Goal: Information Seeking & Learning: Learn about a topic

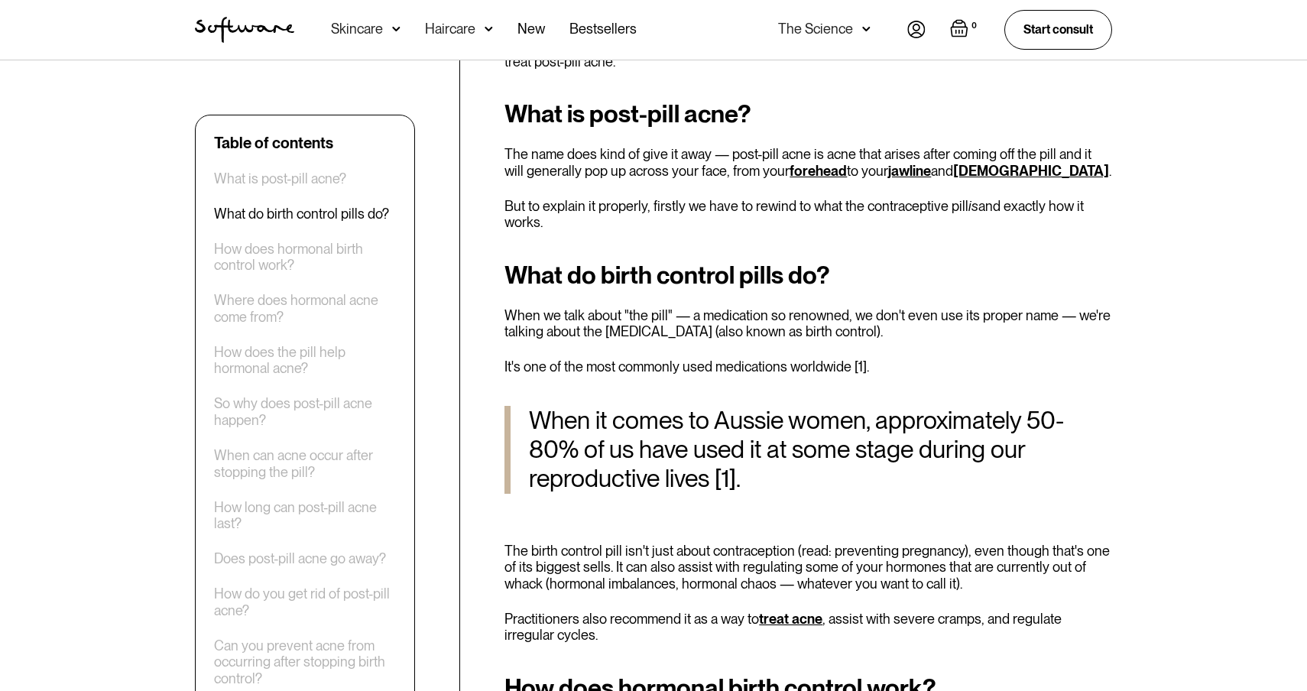
scroll to position [713, 0]
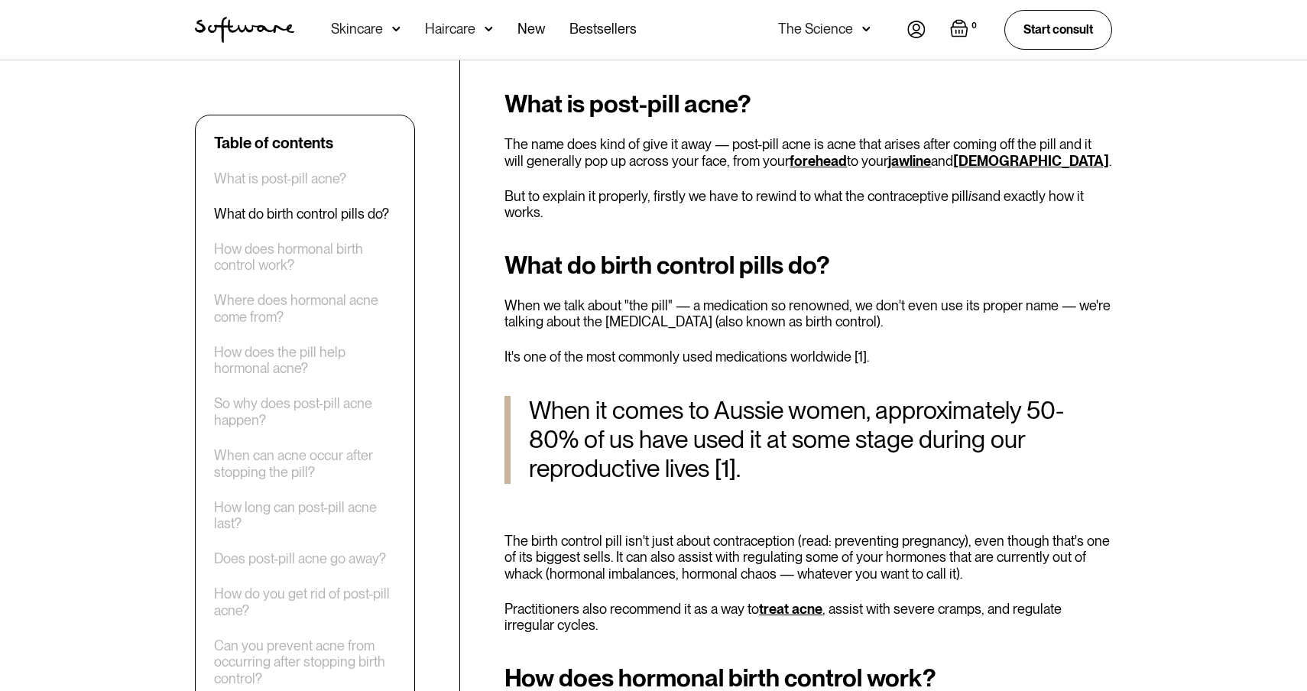
click at [533, 310] on p "When we talk about "the pill" — a medication so renowned, we don't even use its…" at bounding box center [808, 313] width 608 height 33
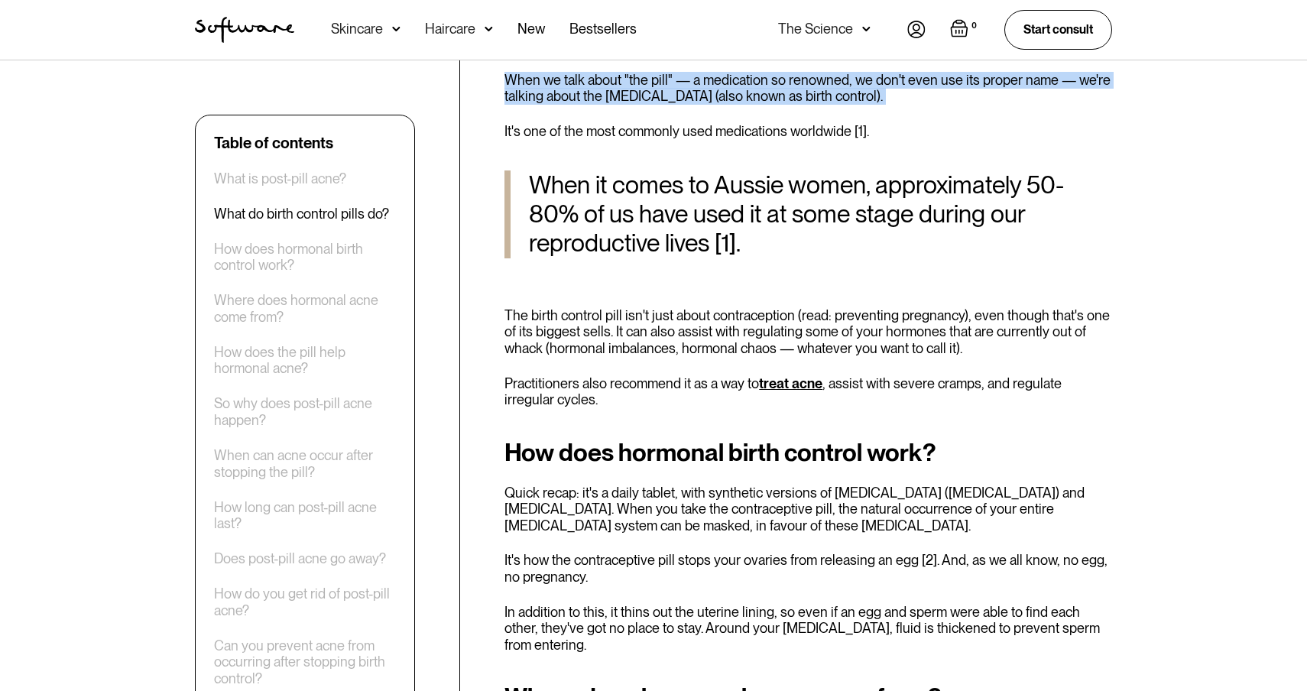
scroll to position [944, 0]
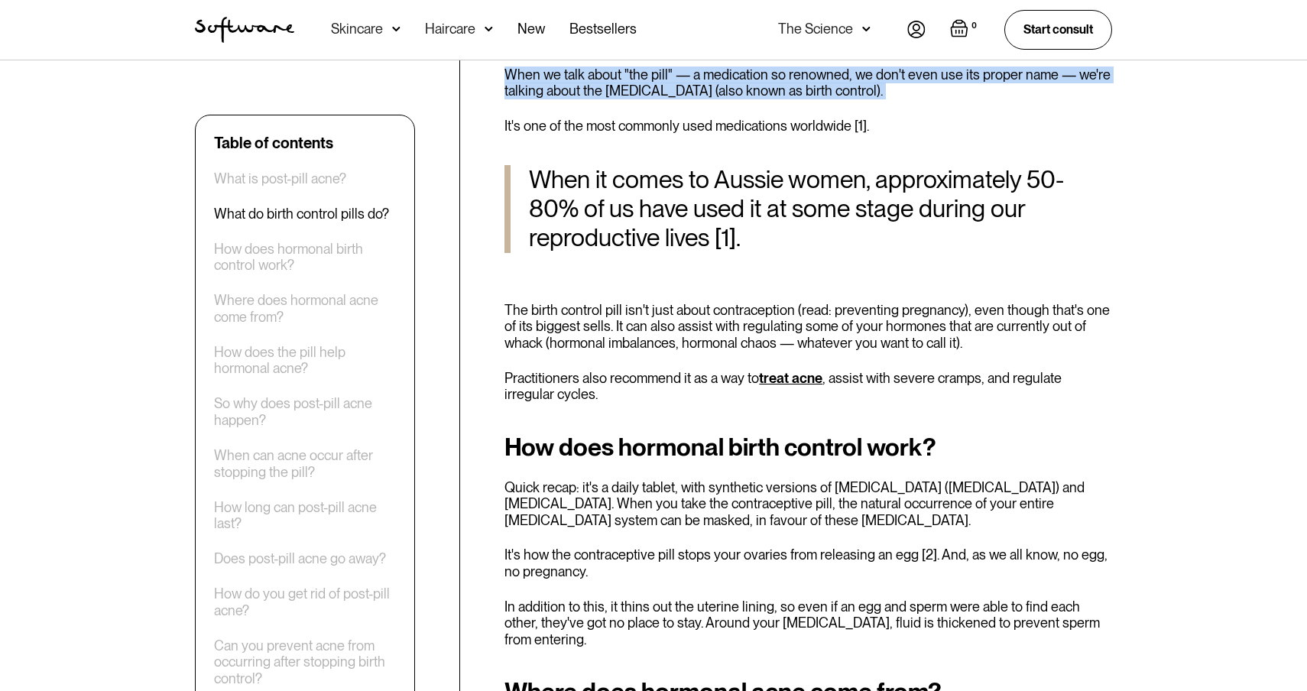
click at [533, 375] on p "Practitioners also recommend it as a way to treat acne , assist with severe cra…" at bounding box center [808, 386] width 608 height 33
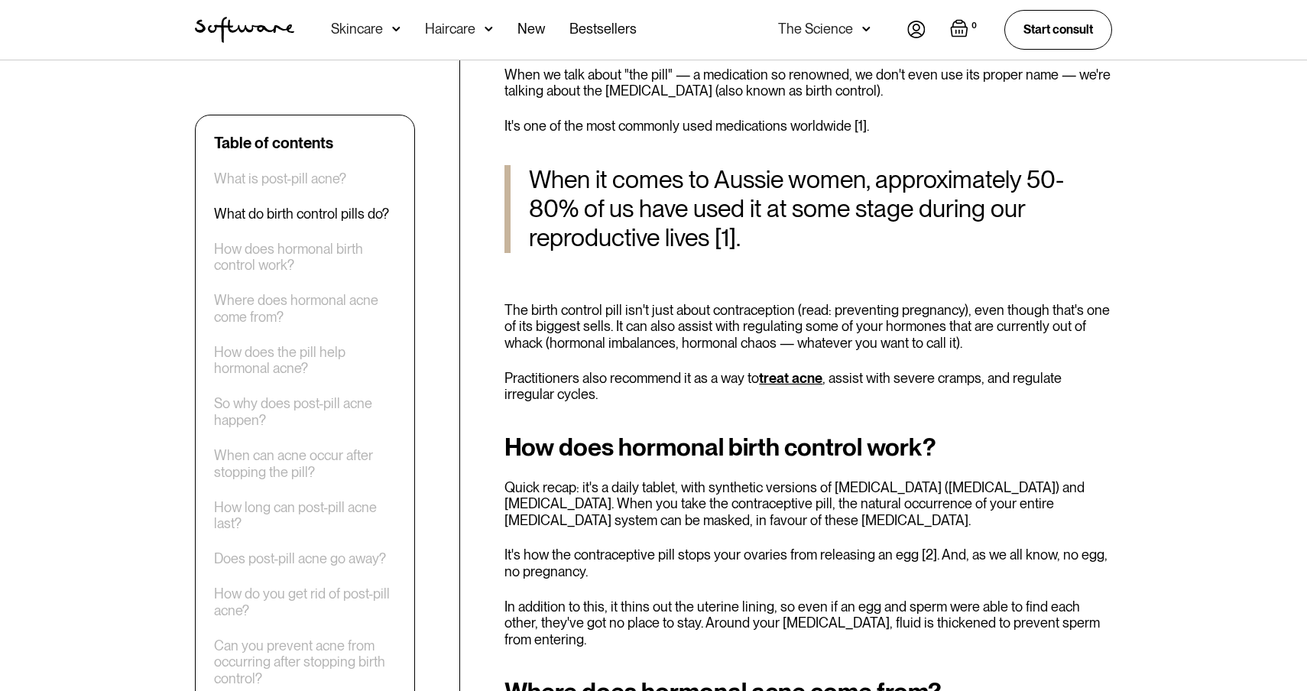
click at [533, 375] on p "Practitioners also recommend it as a way to treat acne , assist with severe cra…" at bounding box center [808, 386] width 608 height 33
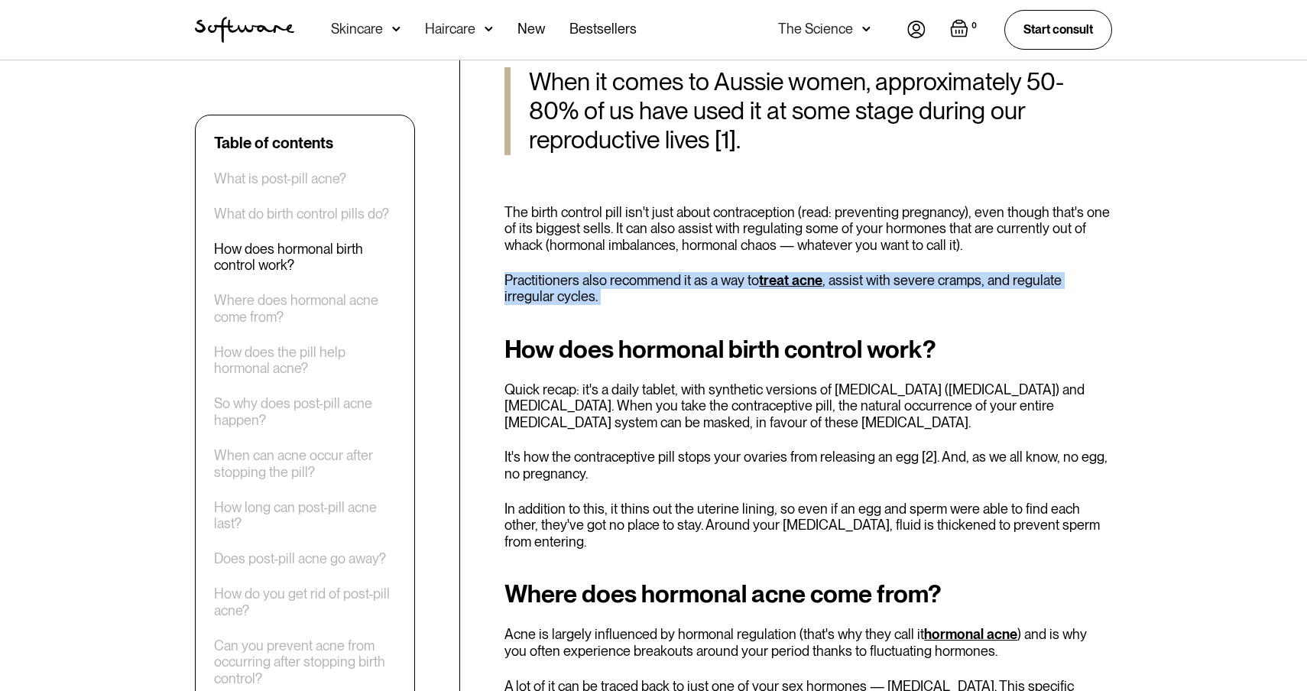
scroll to position [1052, 0]
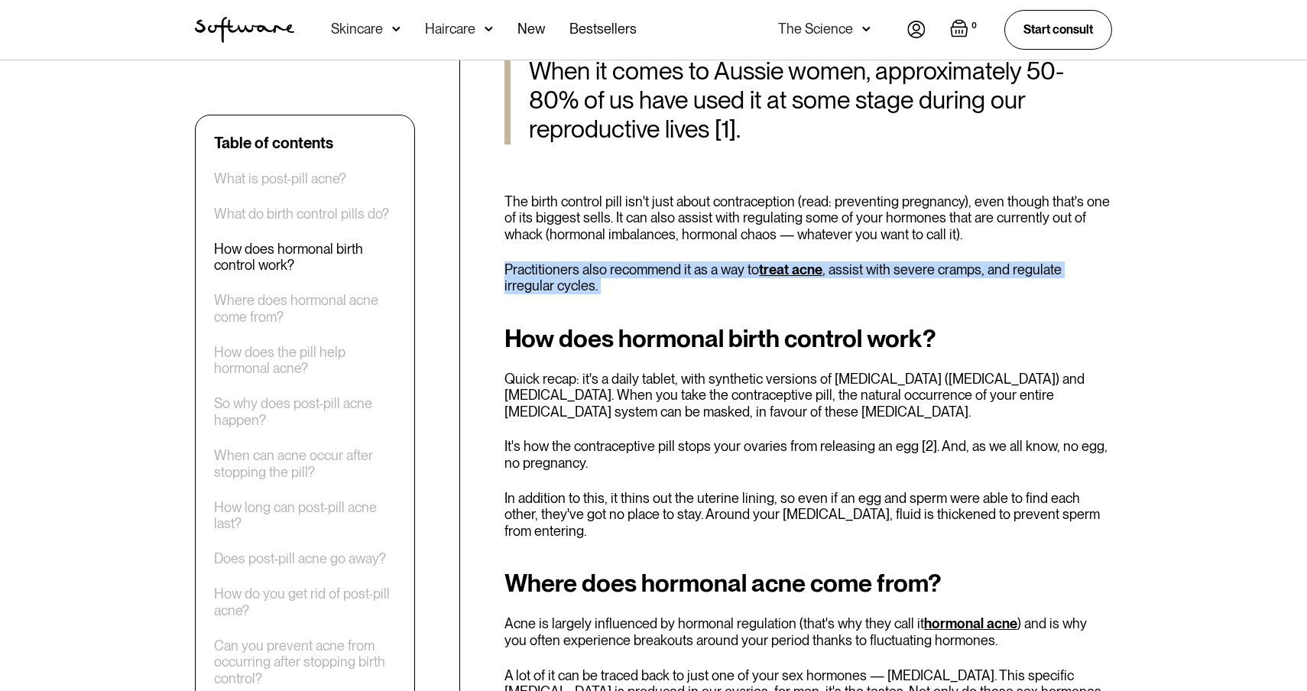
click at [564, 395] on p "Quick recap: it's a daily tablet, with synthetic versions of [MEDICAL_DATA] ([M…" at bounding box center [808, 396] width 608 height 50
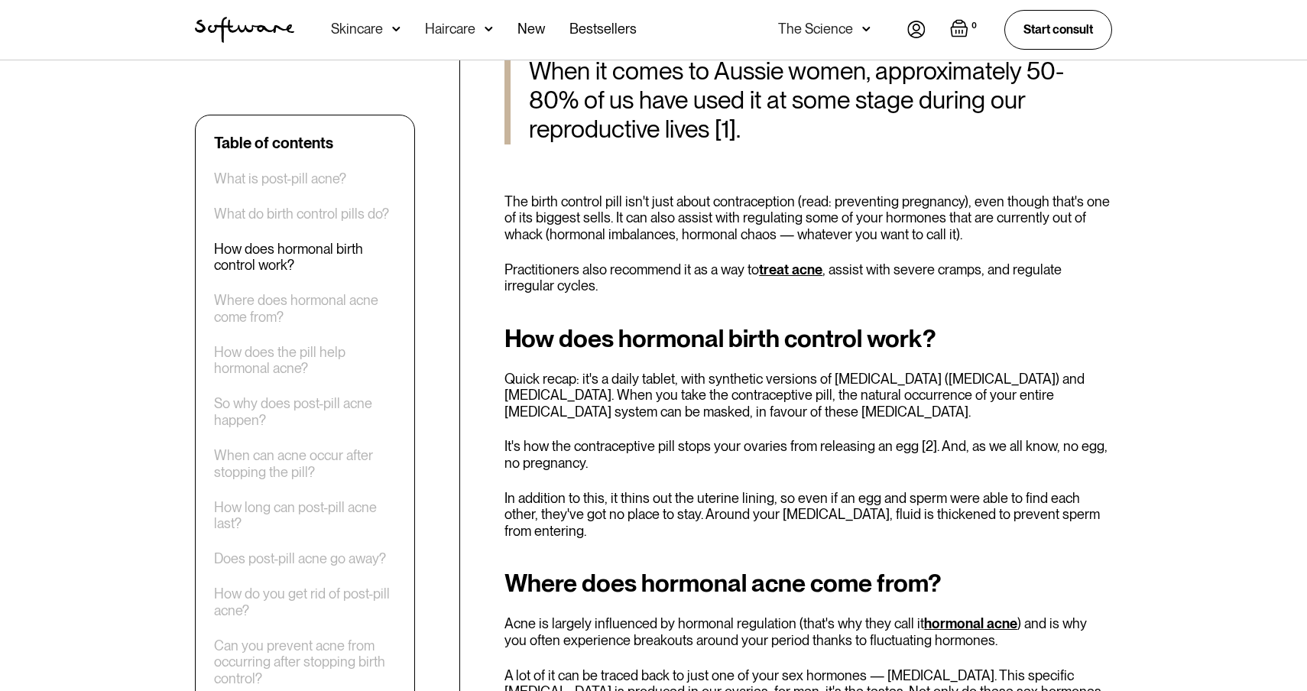
click at [564, 395] on p "Quick recap: it's a daily tablet, with synthetic versions of [MEDICAL_DATA] ([M…" at bounding box center [808, 396] width 608 height 50
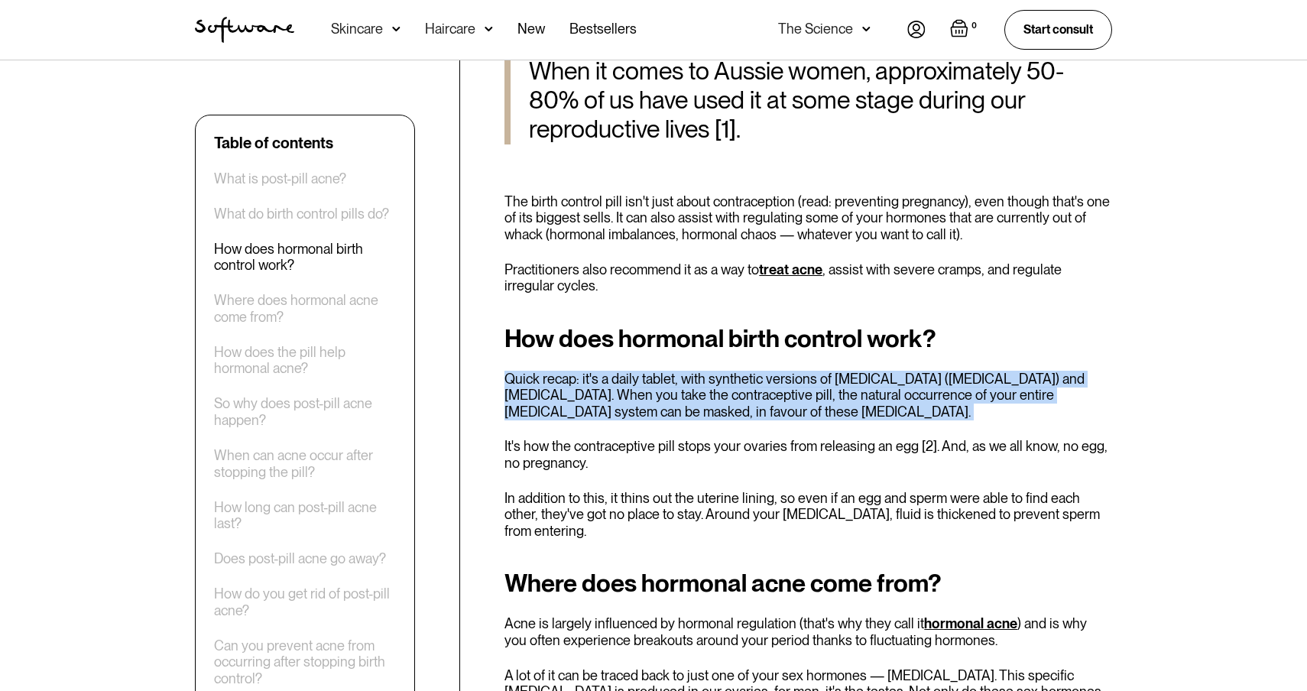
click at [574, 449] on p "It's how the contraceptive pill stops your ovaries from releasing an egg [2]. A…" at bounding box center [808, 454] width 608 height 33
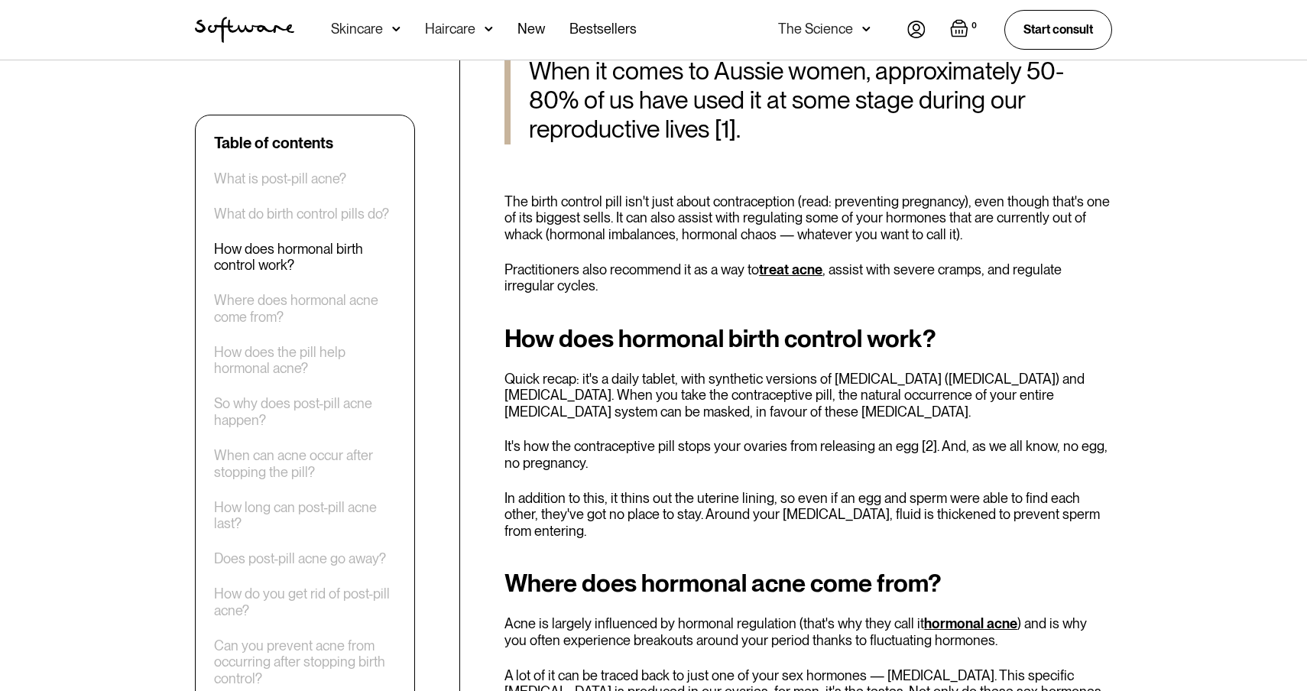
click at [574, 449] on p "It's how the contraceptive pill stops your ovaries from releasing an egg [2]. A…" at bounding box center [808, 454] width 608 height 33
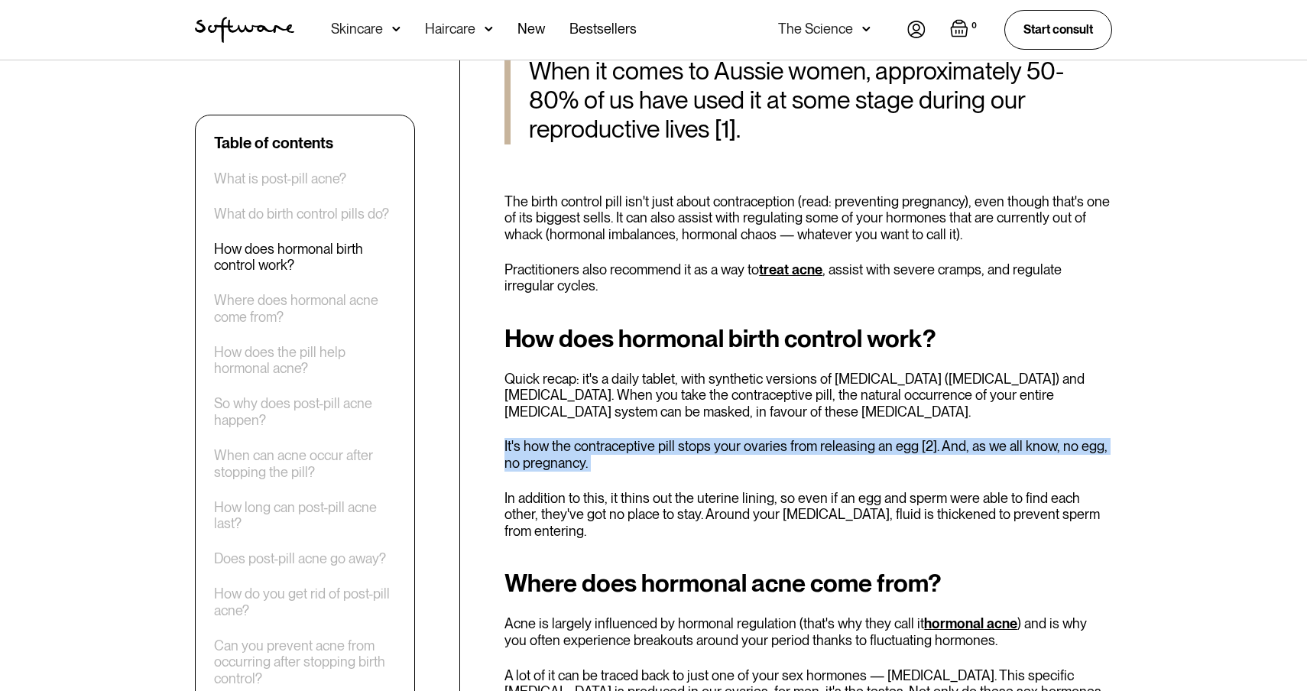
click at [574, 449] on p "It's how the contraceptive pill stops your ovaries from releasing an egg [2]. A…" at bounding box center [808, 454] width 608 height 33
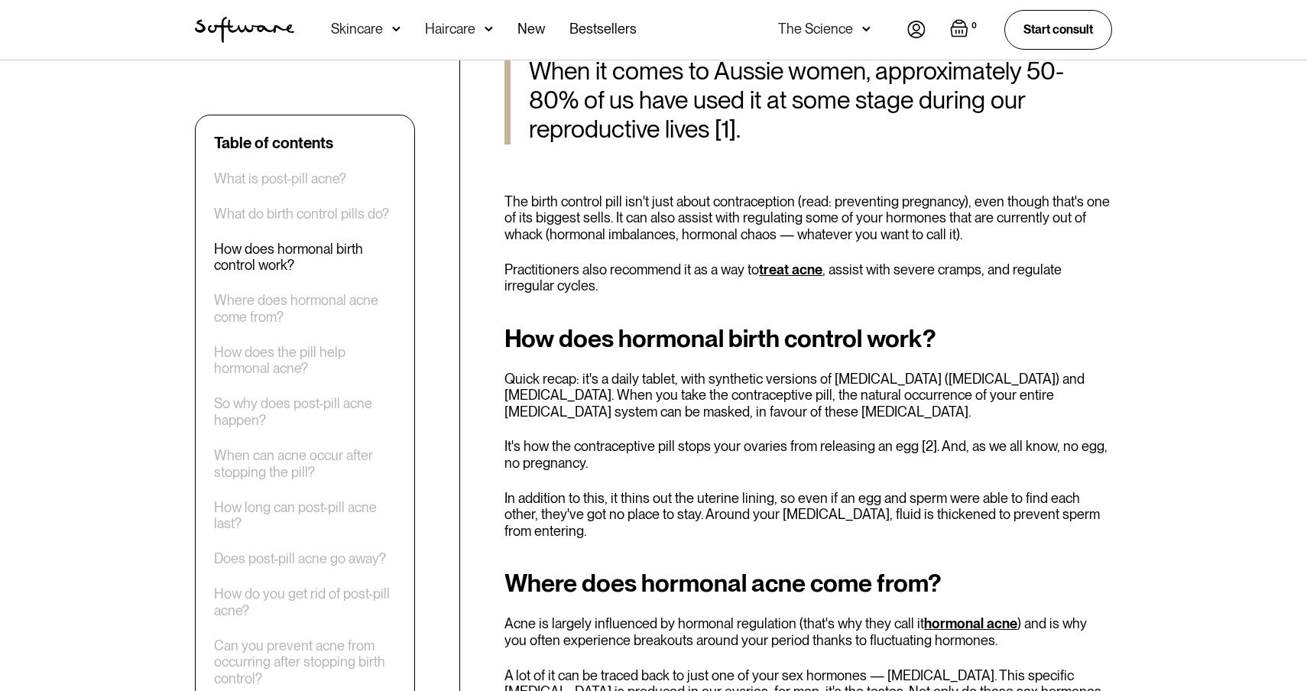
click at [574, 449] on p "It's how the contraceptive pill stops your ovaries from releasing an egg [2]. A…" at bounding box center [808, 454] width 608 height 33
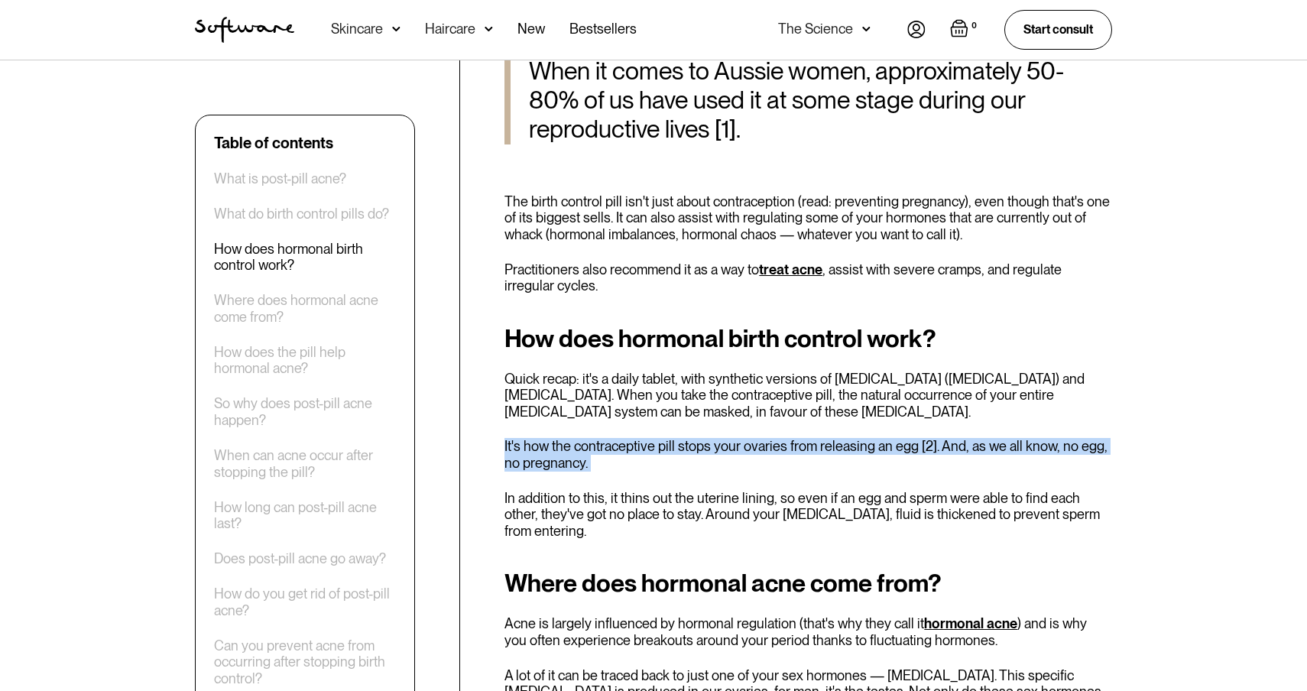
click at [579, 503] on p "In addition to this, it thins out the uterine lining, so even if an egg and spe…" at bounding box center [808, 515] width 608 height 50
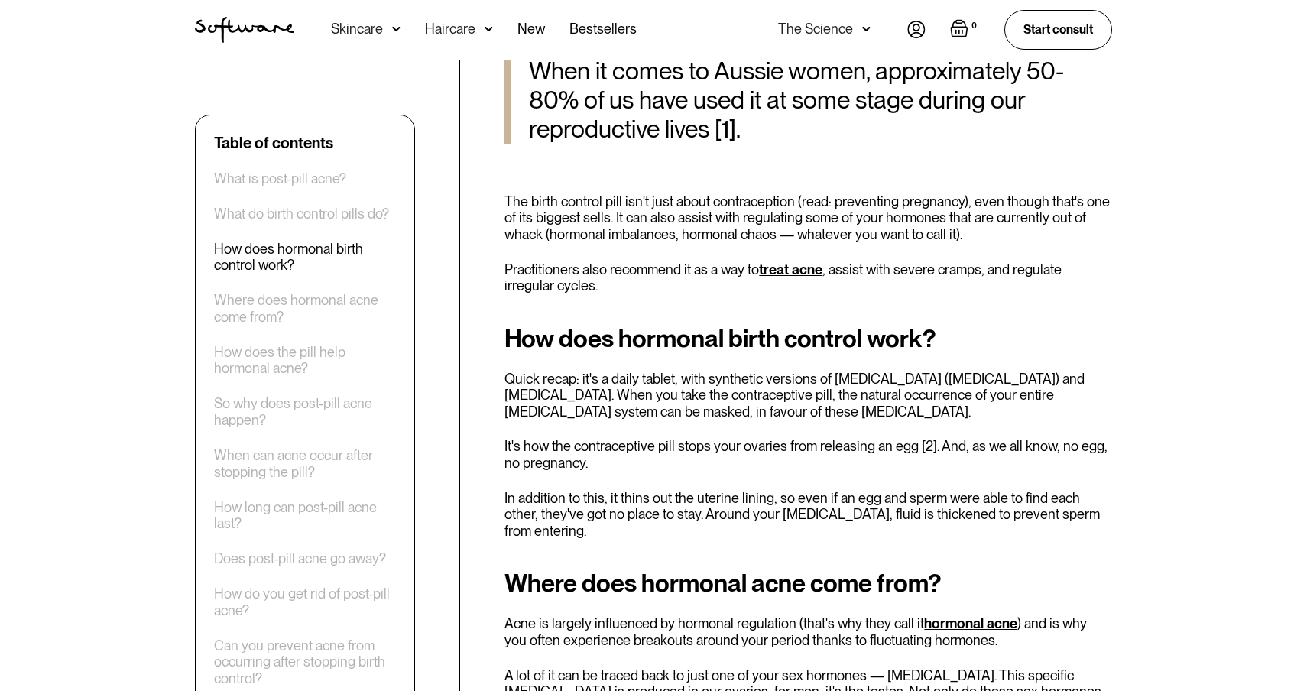
click at [579, 503] on p "In addition to this, it thins out the uterine lining, so even if an egg and spe…" at bounding box center [808, 515] width 608 height 50
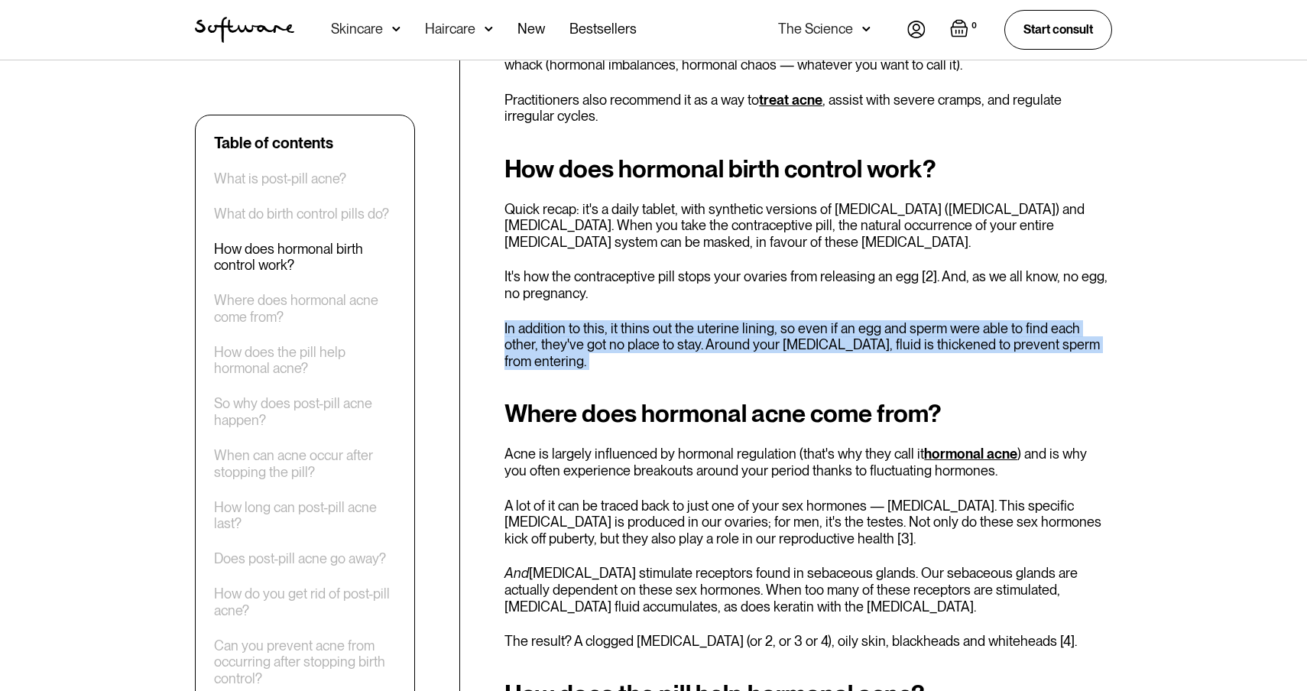
scroll to position [1223, 0]
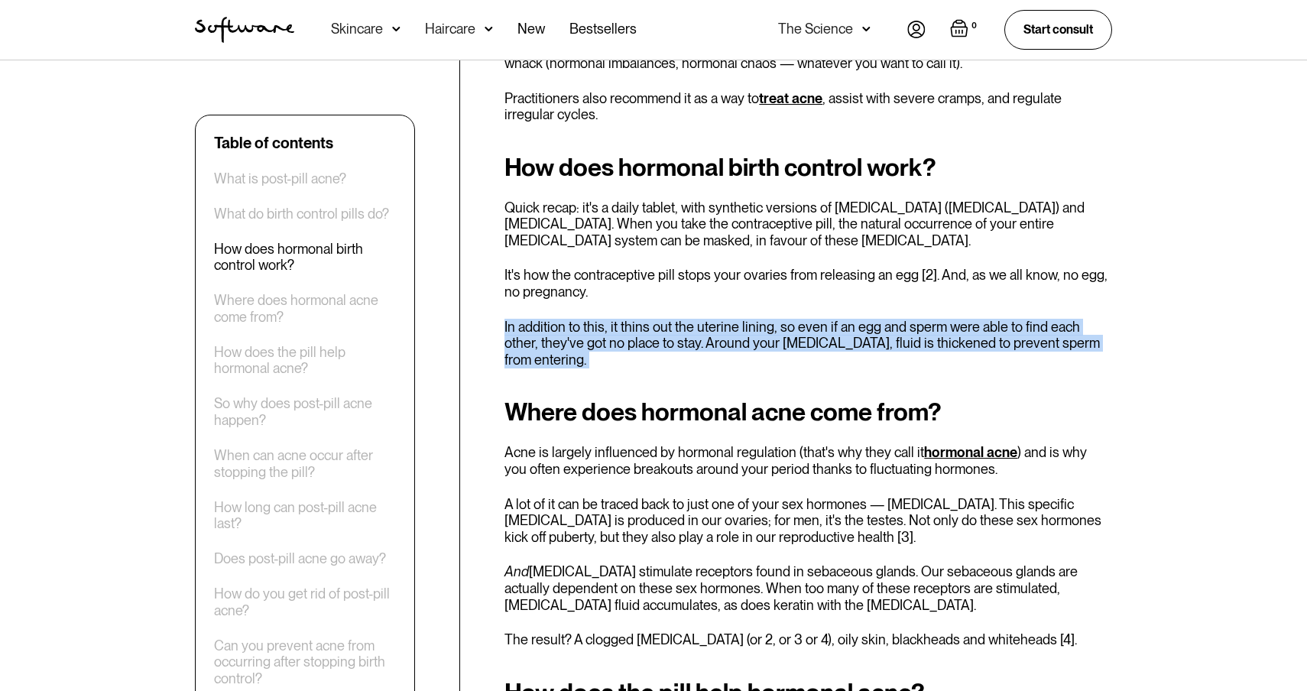
click at [621, 451] on p "Acne is largely influenced by hormonal regulation (that's why they call it horm…" at bounding box center [808, 460] width 608 height 33
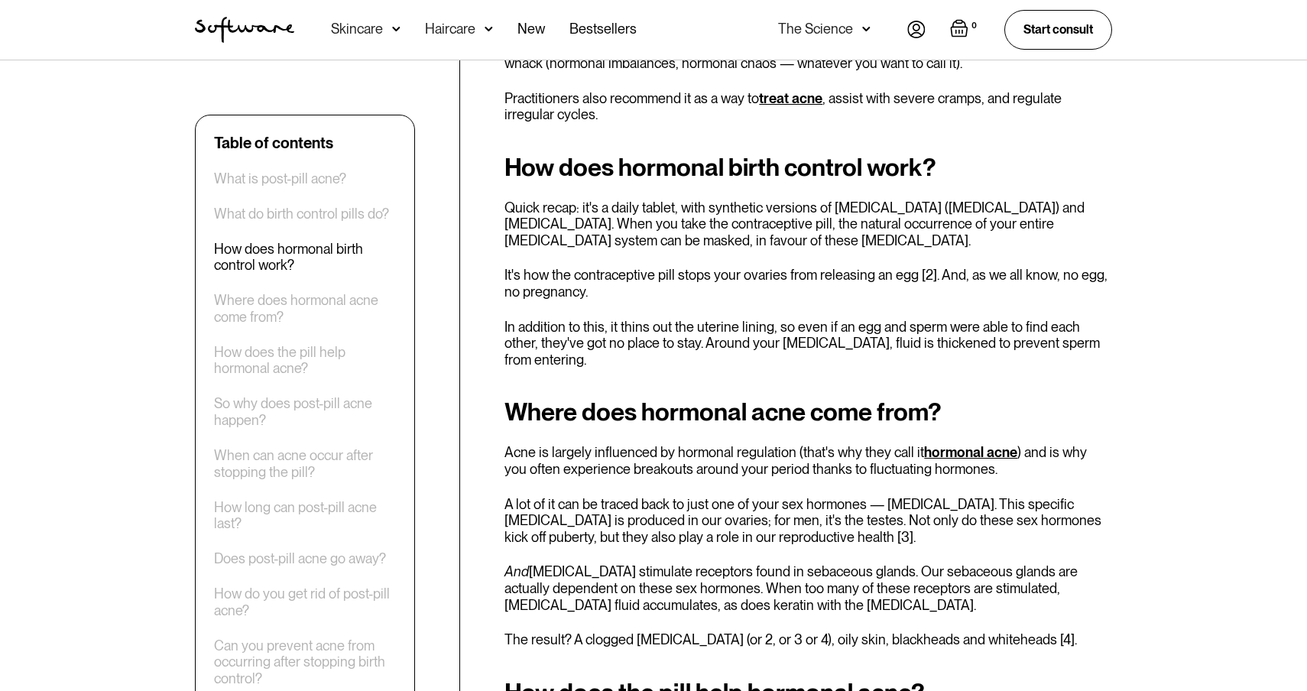
click at [621, 451] on p "Acne is largely influenced by hormonal regulation (that's why they call it horm…" at bounding box center [808, 460] width 608 height 33
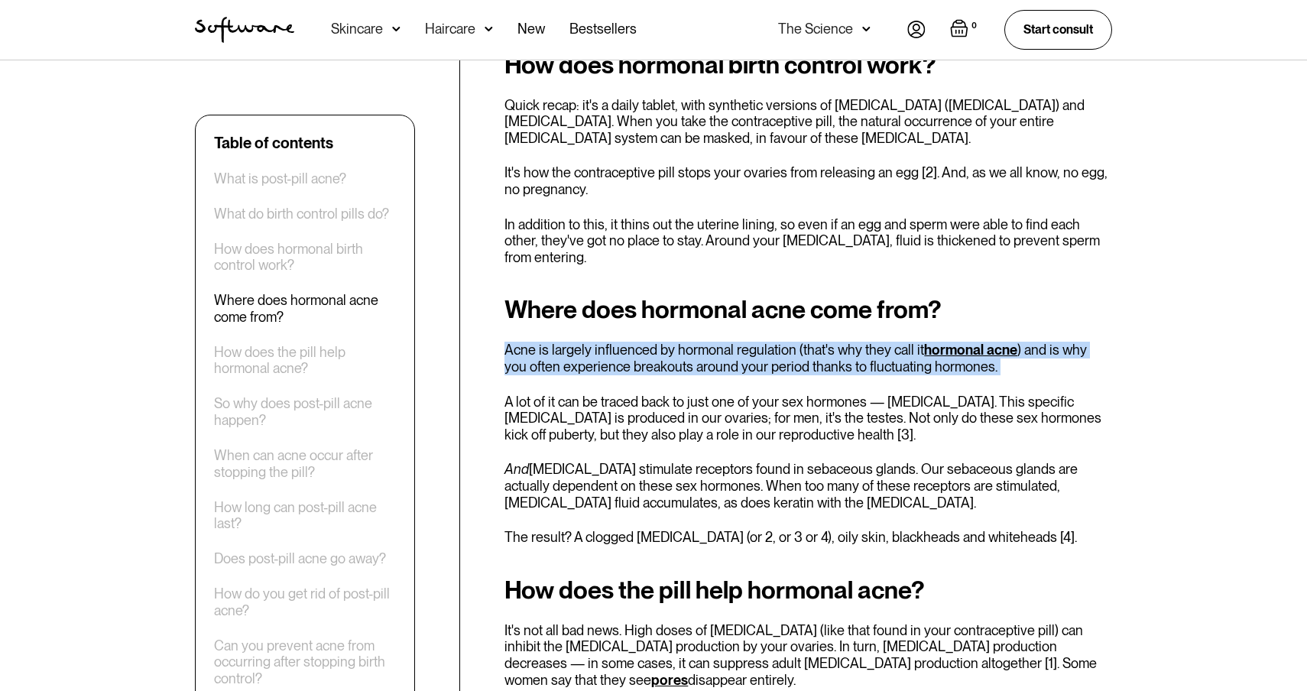
scroll to position [1328, 0]
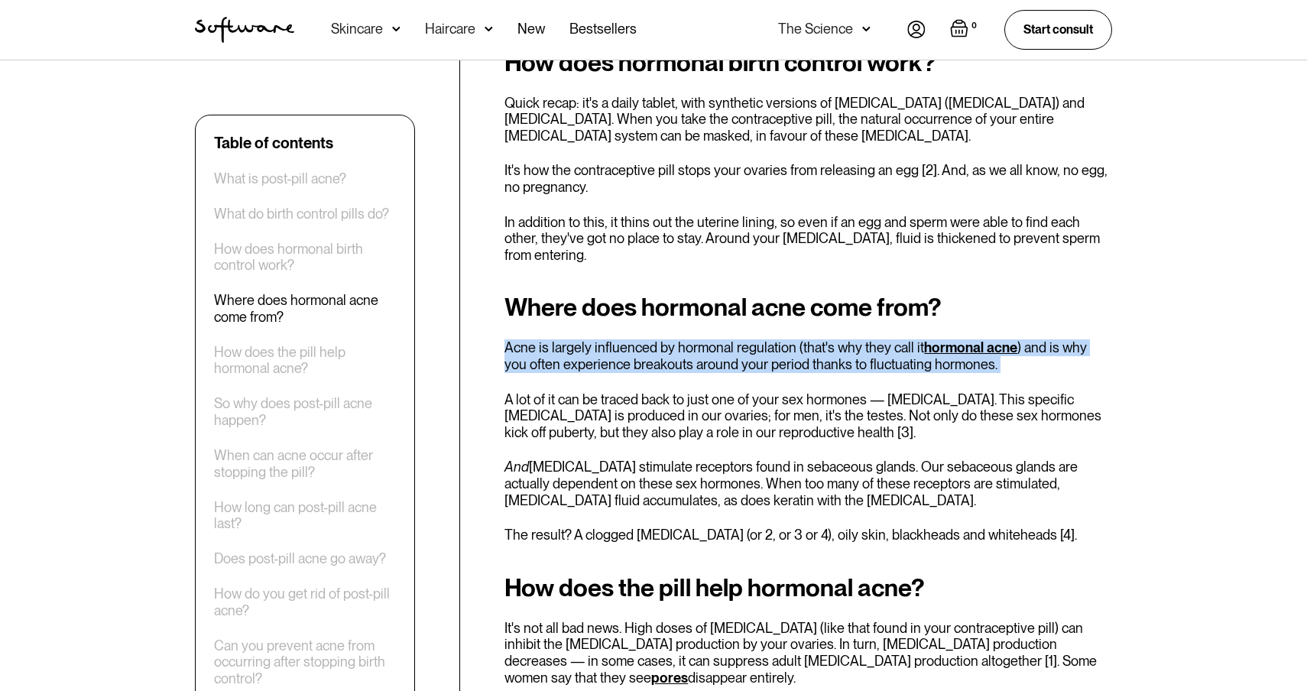
click at [645, 402] on p "A lot of it can be traced back to just one of your sex hormones — [MEDICAL_DATA…" at bounding box center [808, 416] width 608 height 50
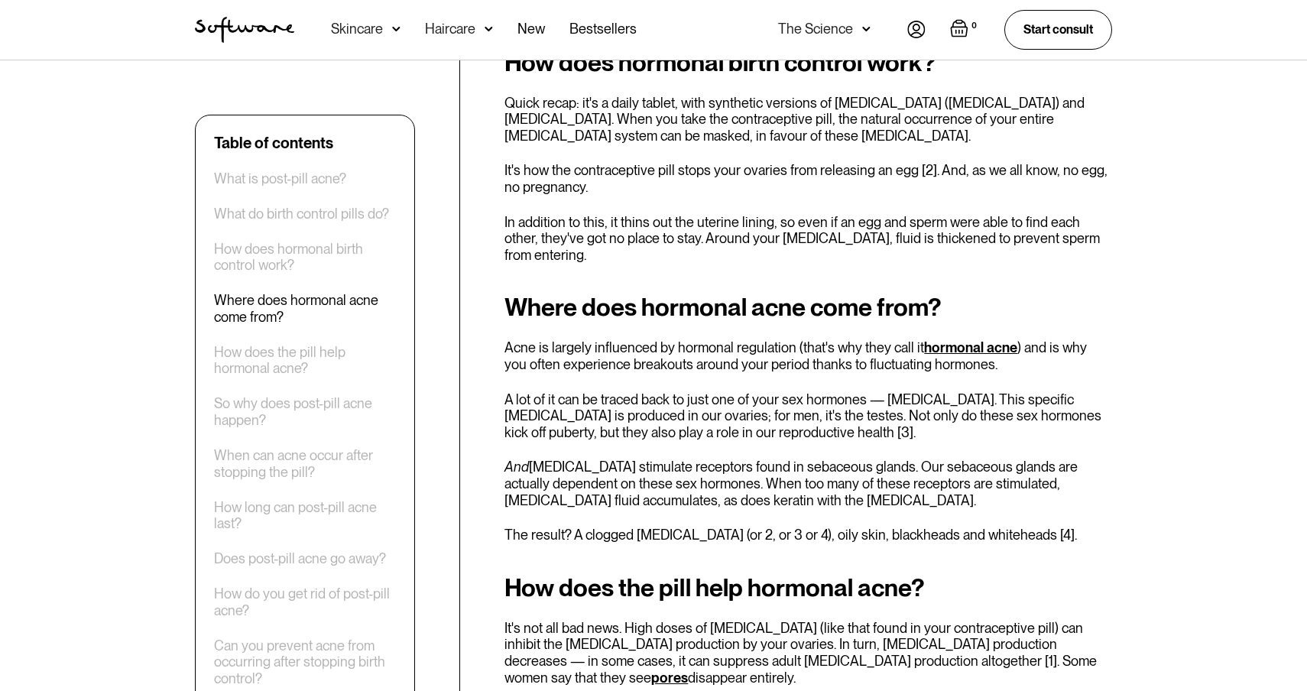
click at [645, 402] on p "A lot of it can be traced back to just one of your sex hormones — [MEDICAL_DATA…" at bounding box center [808, 416] width 608 height 50
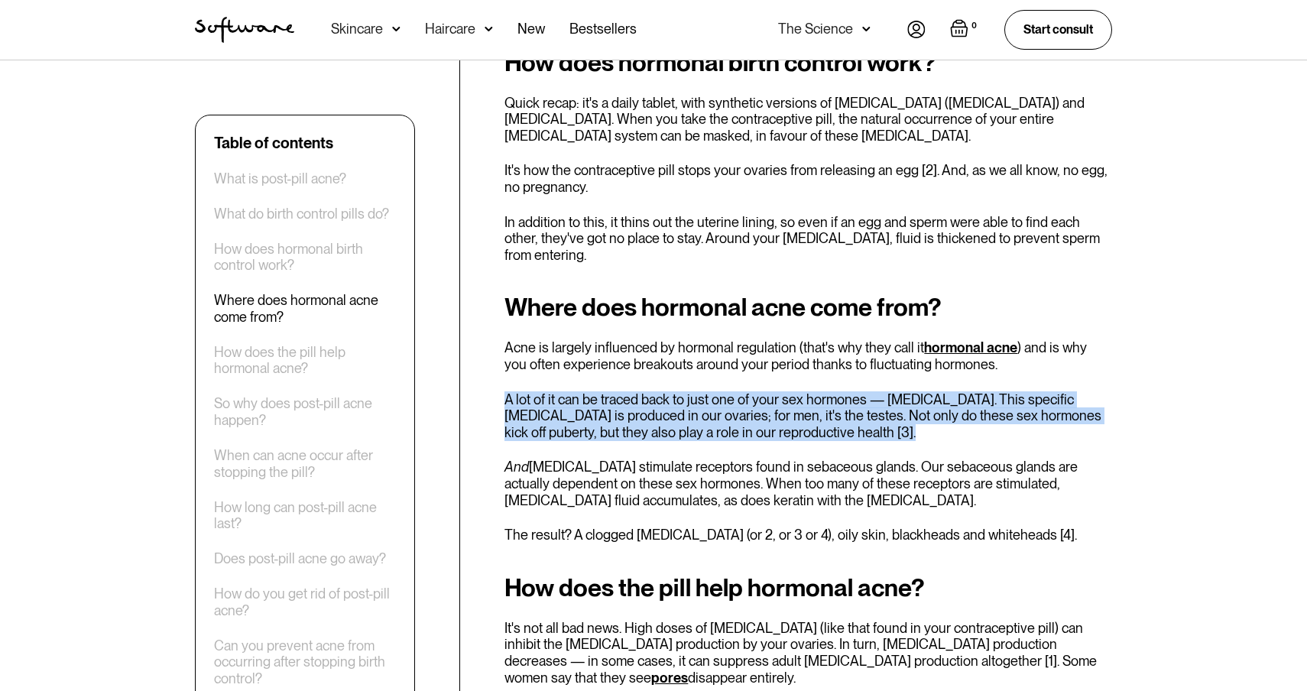
click at [645, 402] on p "A lot of it can be traced back to just one of your sex hormones — [MEDICAL_DATA…" at bounding box center [808, 416] width 608 height 50
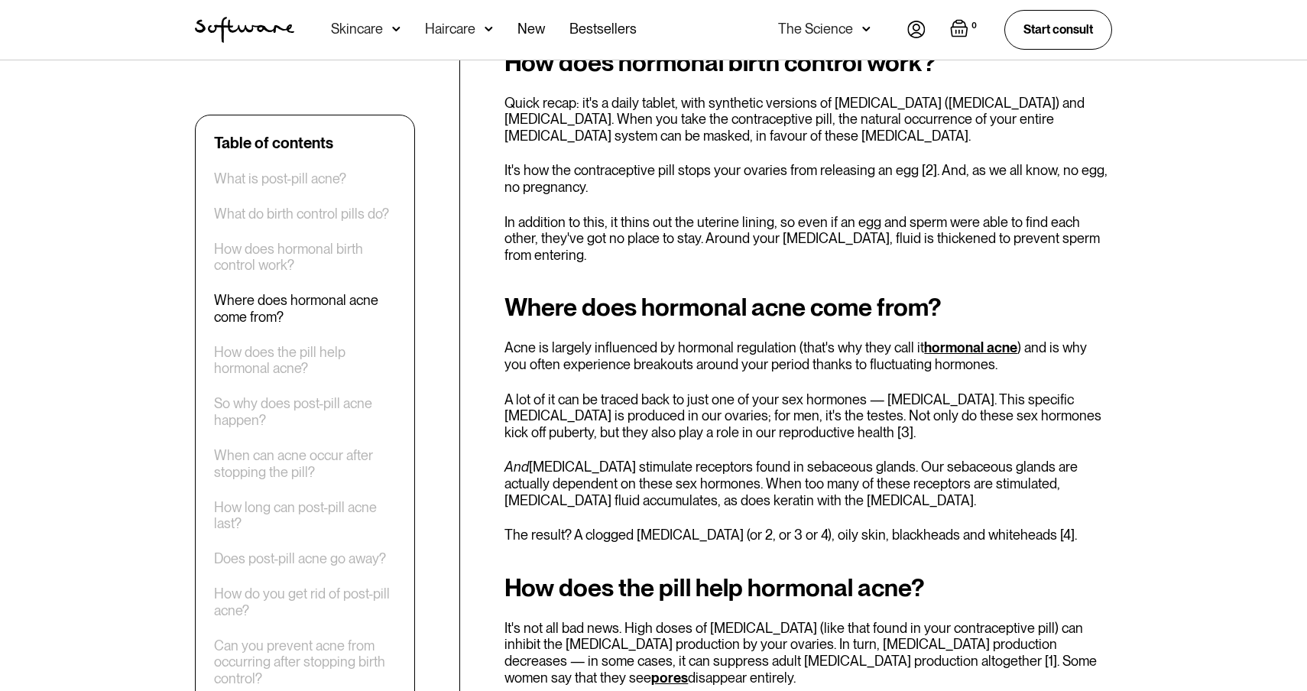
click at [645, 402] on p "A lot of it can be traced back to just one of your sex hormones — [MEDICAL_DATA…" at bounding box center [808, 416] width 608 height 50
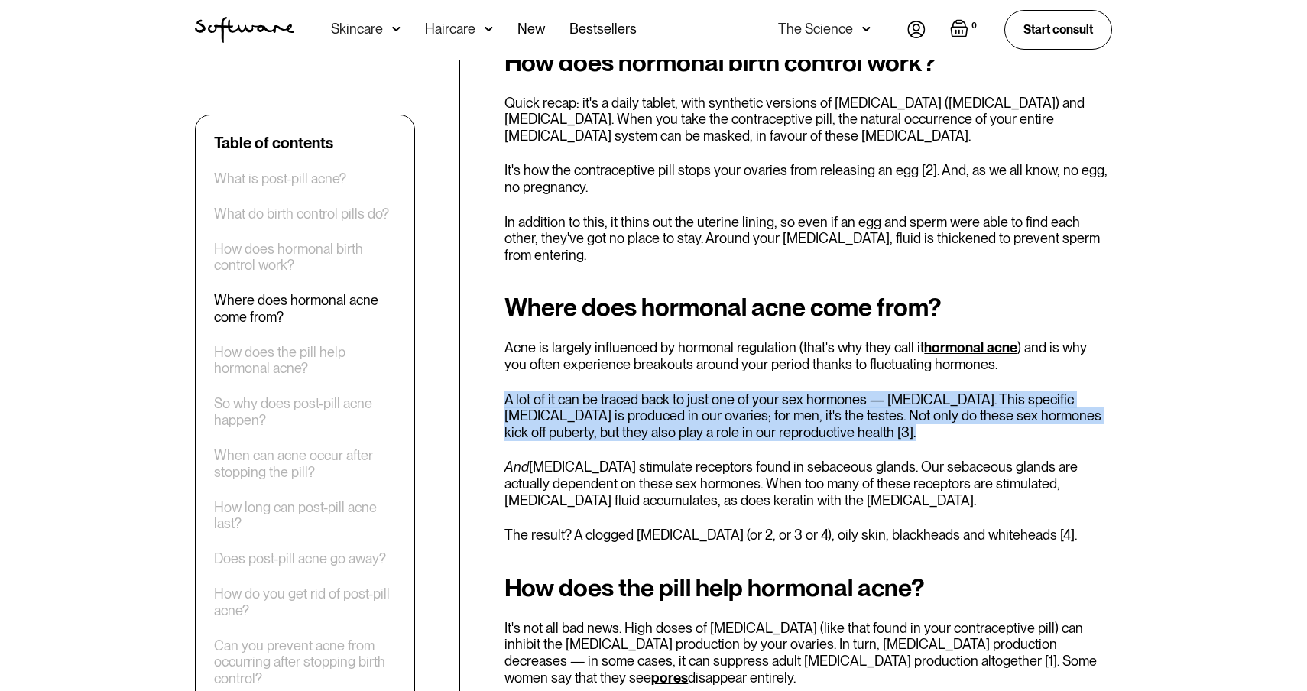
click at [624, 460] on p "And [MEDICAL_DATA] stimulate receptors found in sebaceous glands. Our sebaceous…" at bounding box center [808, 484] width 608 height 50
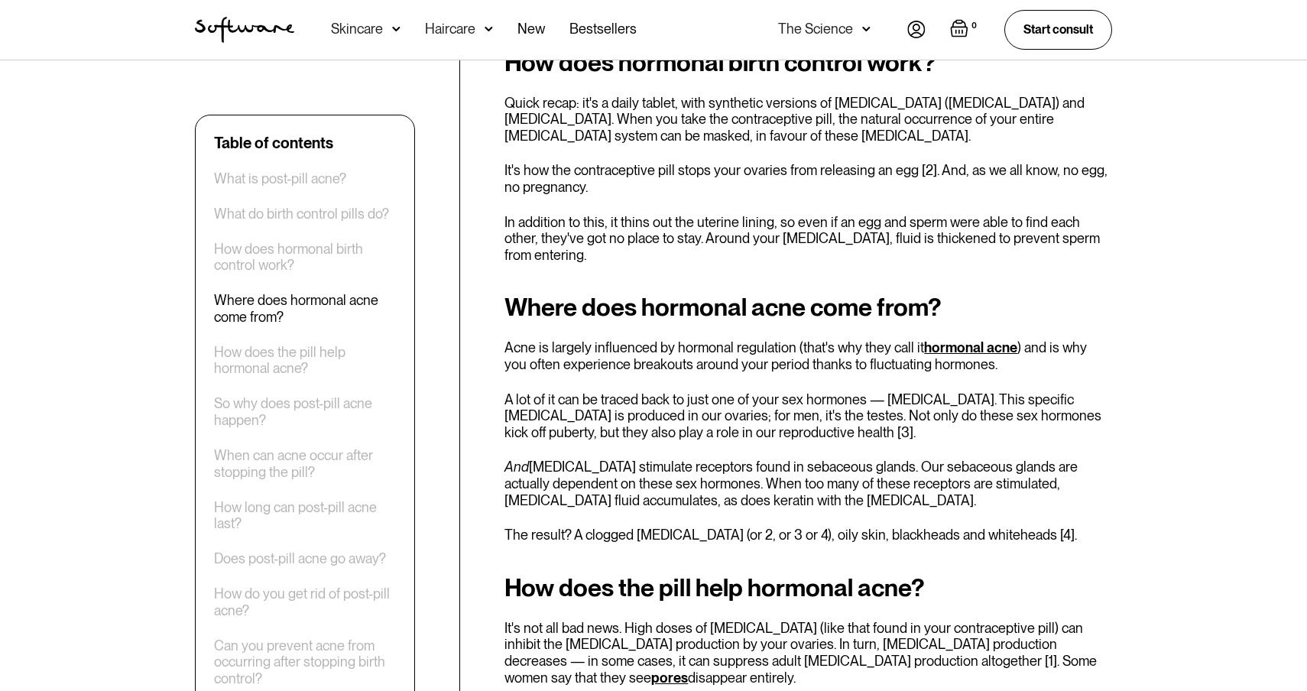
click at [624, 460] on p "And [MEDICAL_DATA] stimulate receptors found in sebaceous glands. Our sebaceous…" at bounding box center [808, 484] width 608 height 50
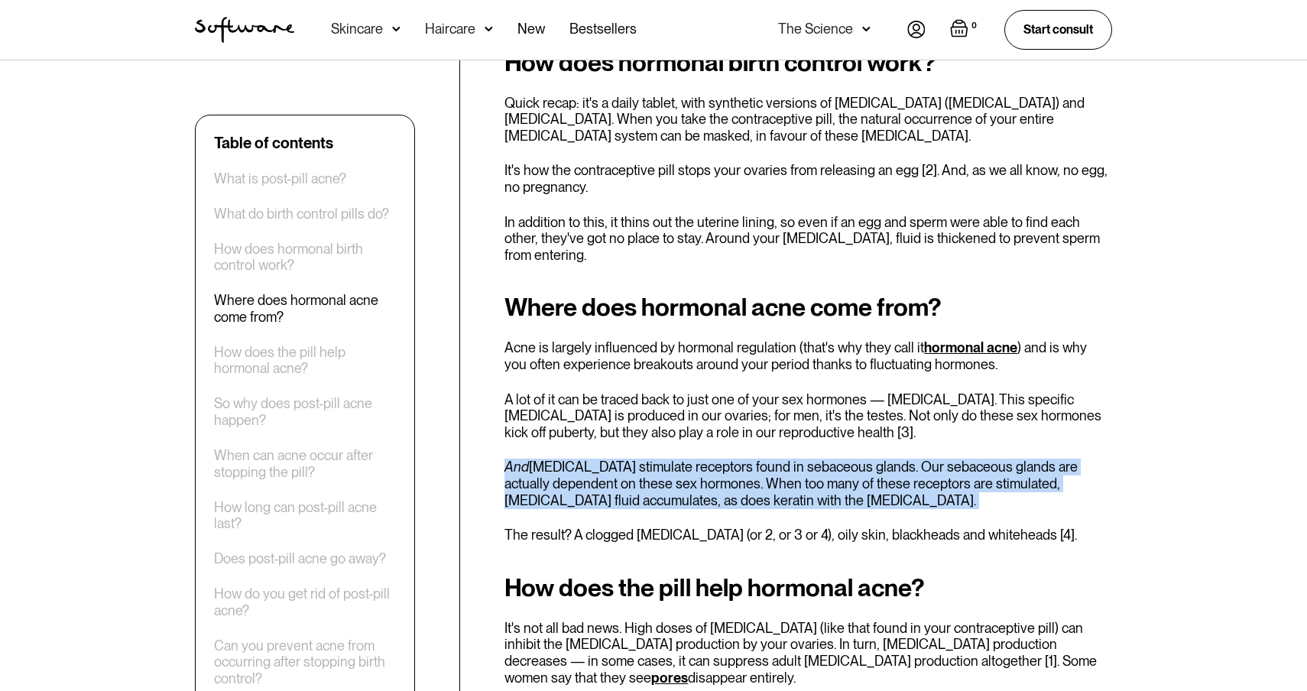
click at [624, 460] on p "And [MEDICAL_DATA] stimulate receptors found in sebaceous glands. Our sebaceous…" at bounding box center [808, 484] width 608 height 50
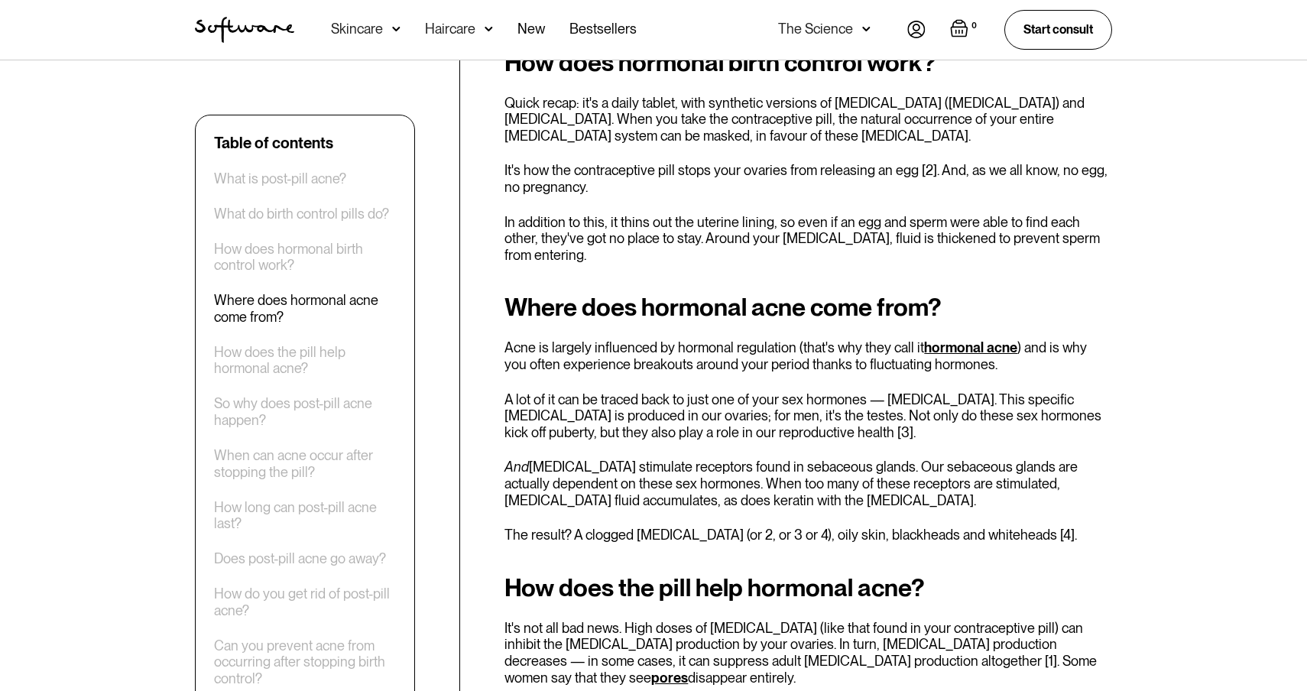
click at [624, 460] on p "And [MEDICAL_DATA] stimulate receptors found in sebaceous glands. Our sebaceous…" at bounding box center [808, 484] width 608 height 50
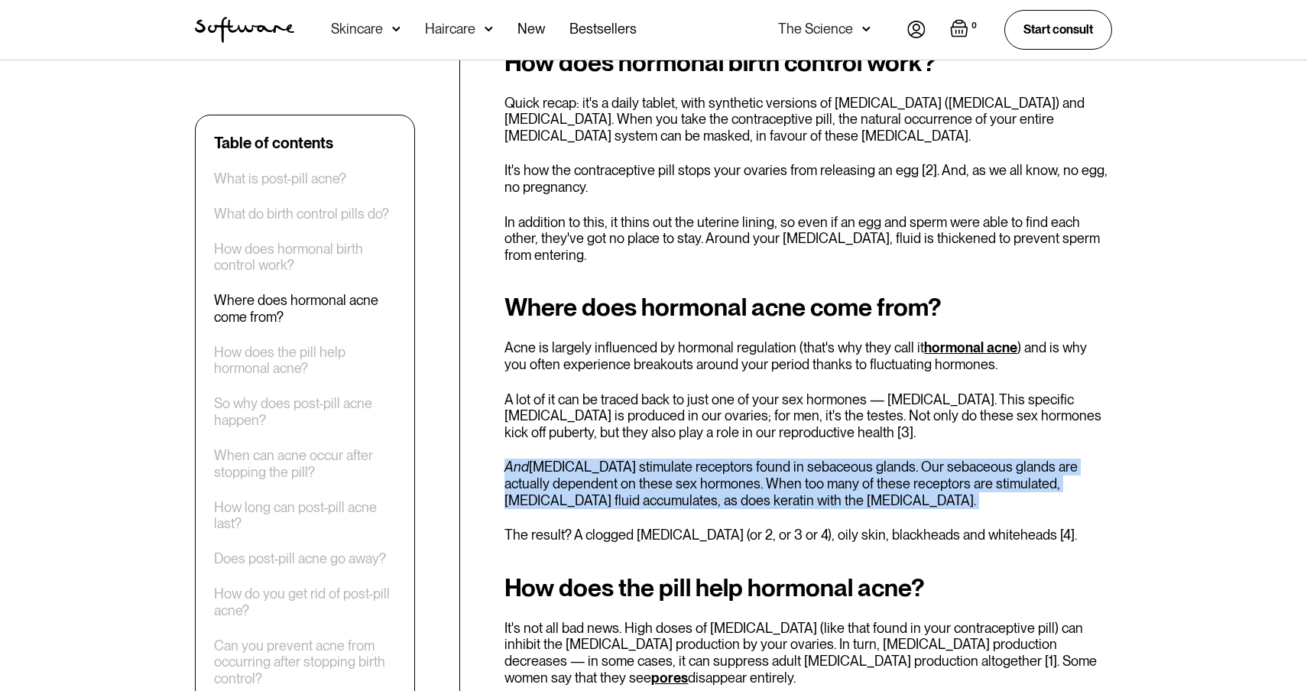
click at [624, 460] on p "And [MEDICAL_DATA] stimulate receptors found in sebaceous glands. Our sebaceous…" at bounding box center [808, 484] width 608 height 50
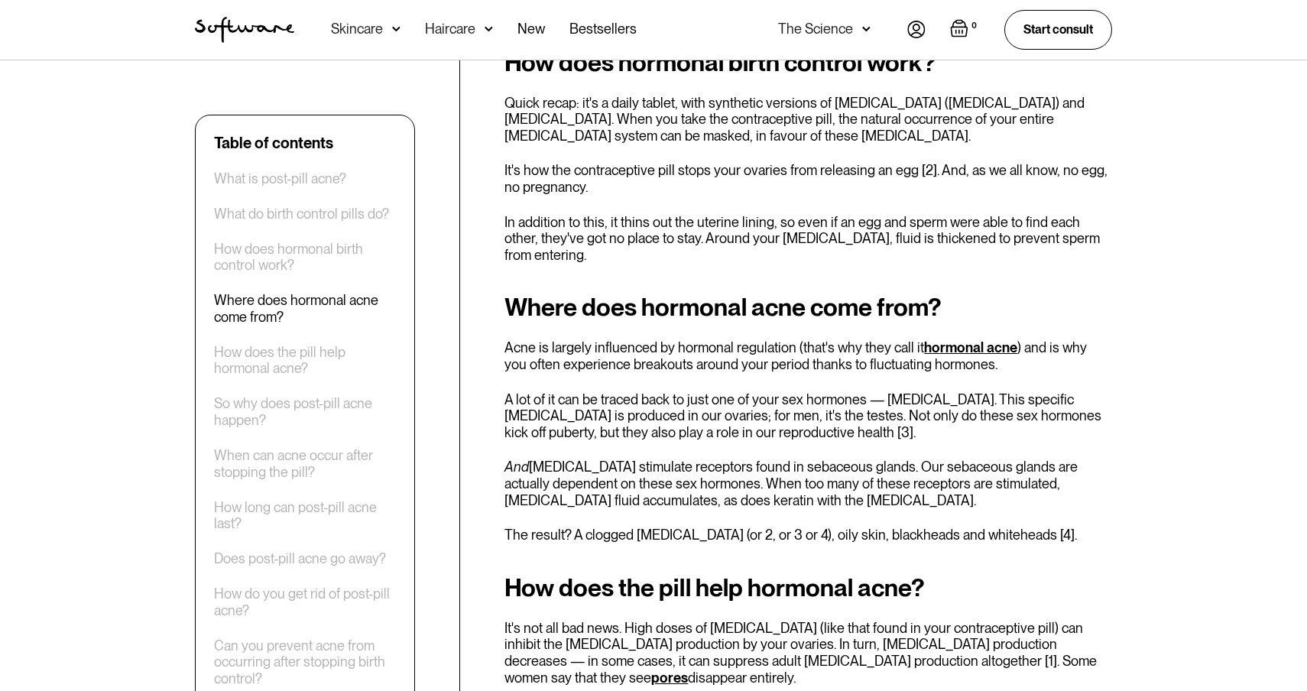
click at [624, 460] on p "And [MEDICAL_DATA] stimulate receptors found in sebaceous glands. Our sebaceous…" at bounding box center [808, 484] width 608 height 50
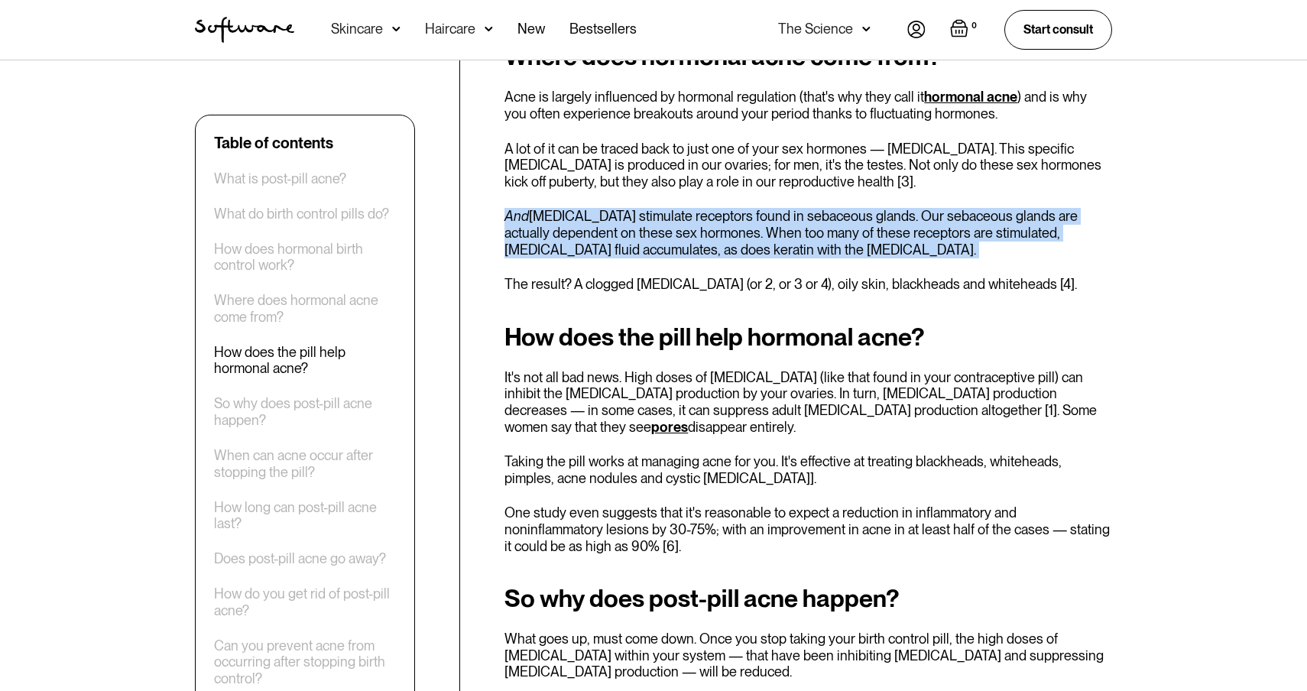
scroll to position [1583, 0]
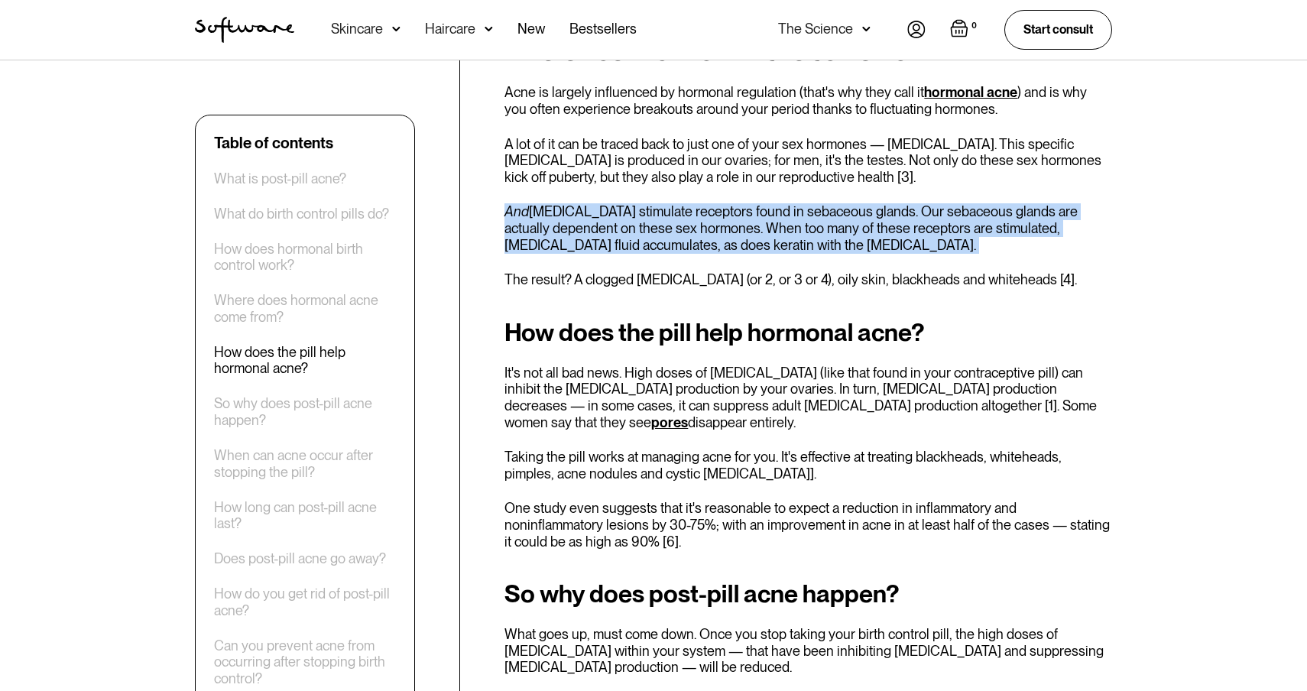
click at [621, 368] on p "It's not all bad news. High doses of [MEDICAL_DATA] (like that found in your co…" at bounding box center [808, 398] width 608 height 66
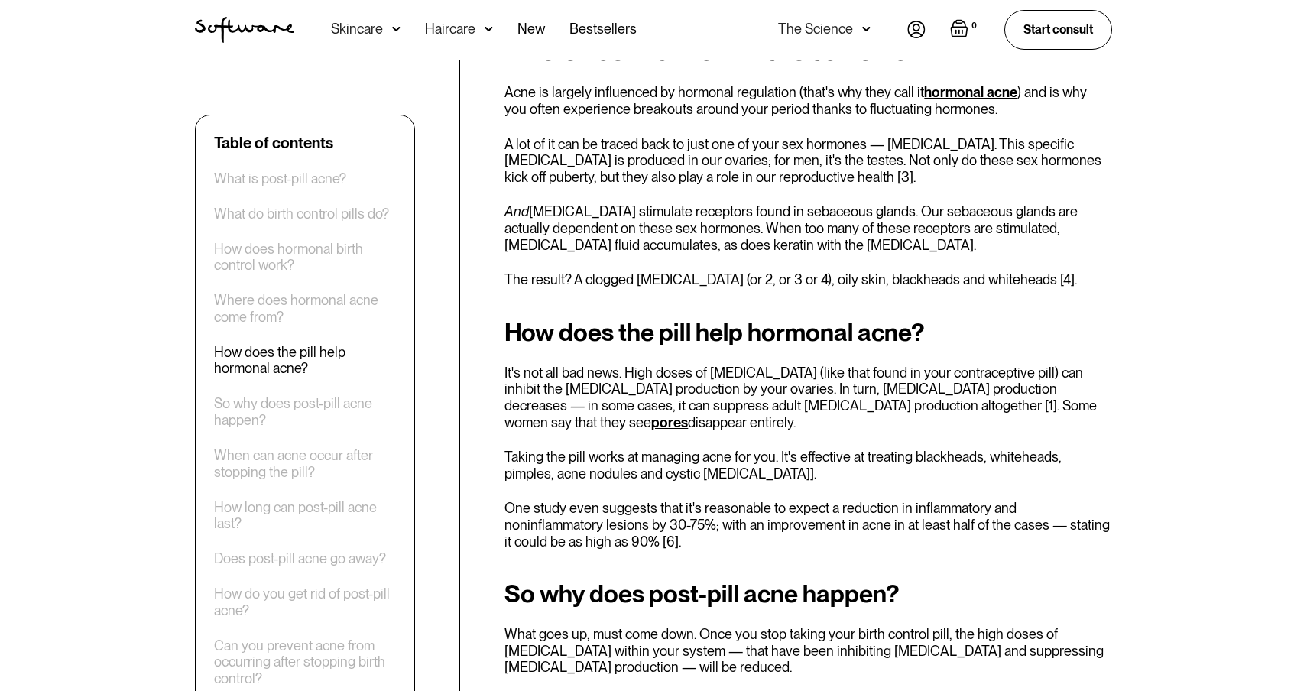
click at [621, 368] on p "It's not all bad news. High doses of [MEDICAL_DATA] (like that found in your co…" at bounding box center [808, 398] width 608 height 66
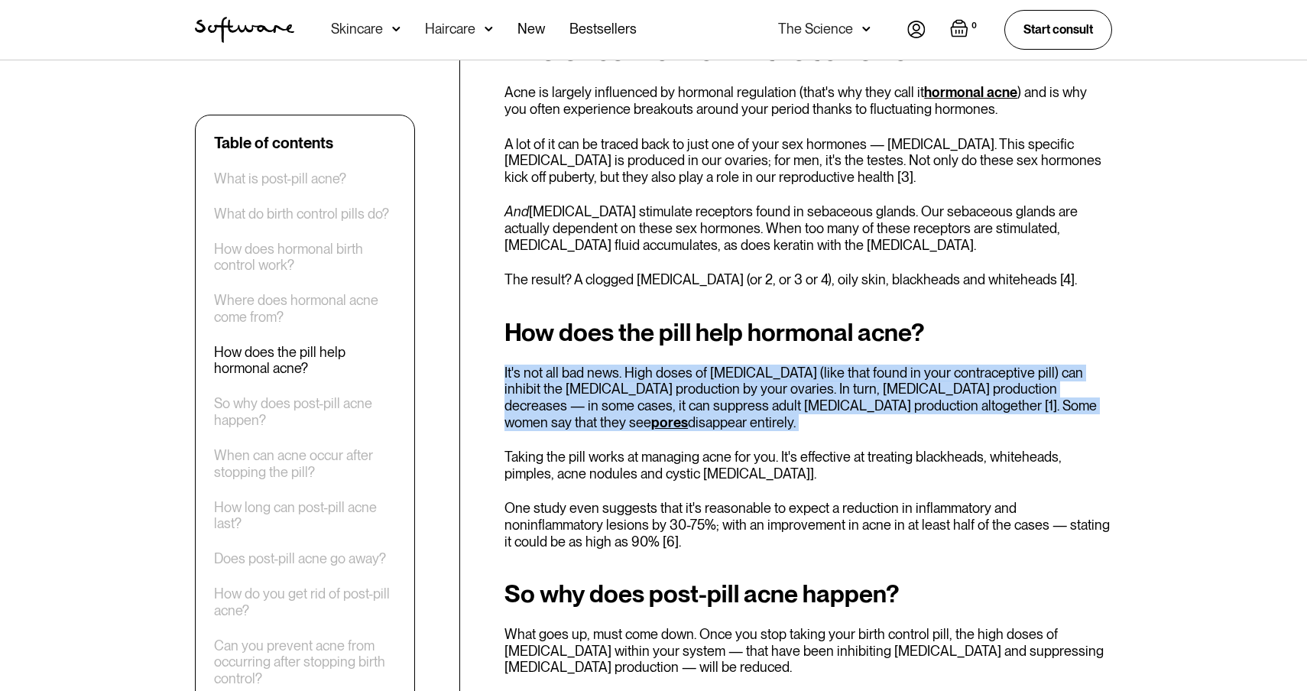
click at [610, 500] on p "One study even suggests that it's reasonable to expect a reduction in inflammat…" at bounding box center [808, 525] width 608 height 50
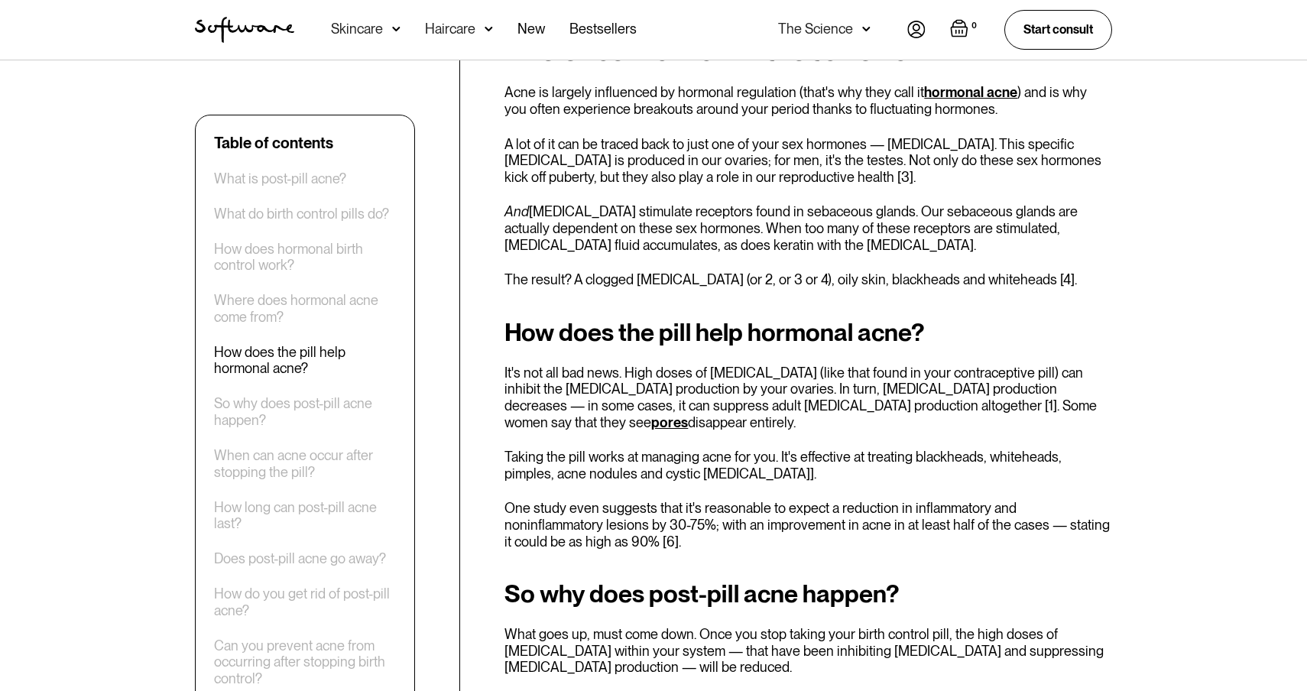
click at [610, 500] on p "One study even suggests that it's reasonable to expect a reduction in inflammat…" at bounding box center [808, 525] width 608 height 50
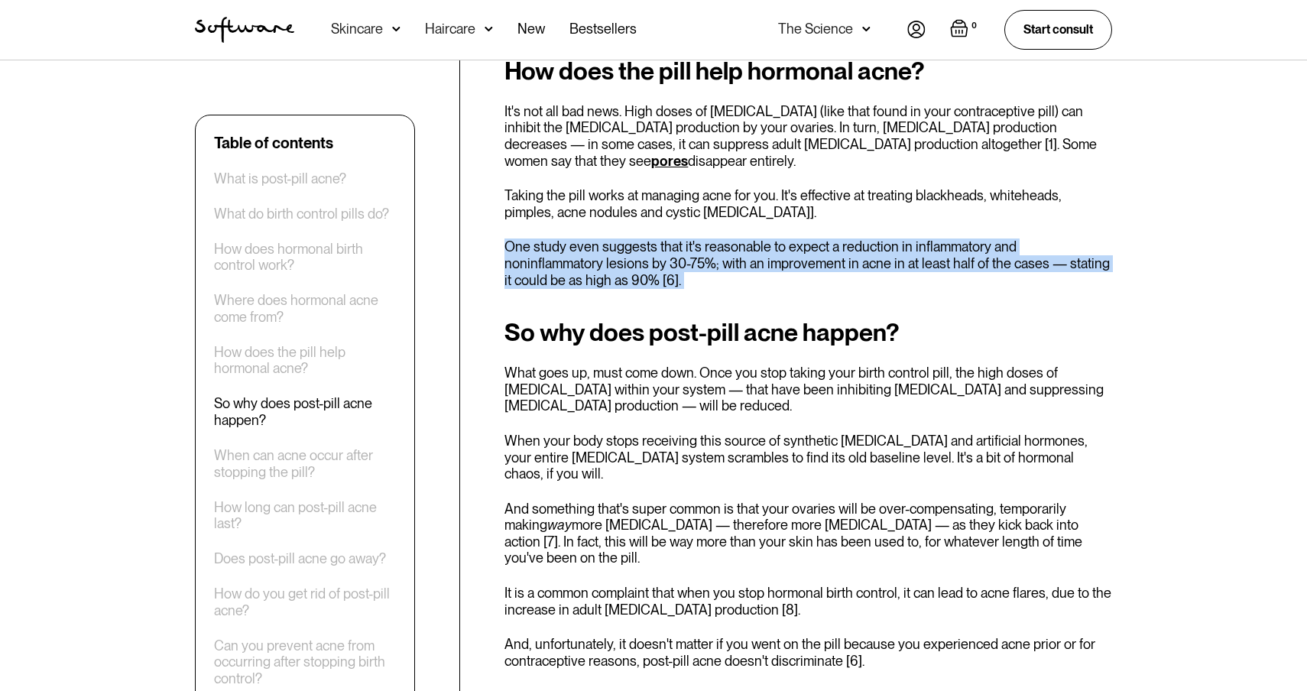
scroll to position [1859, 0]
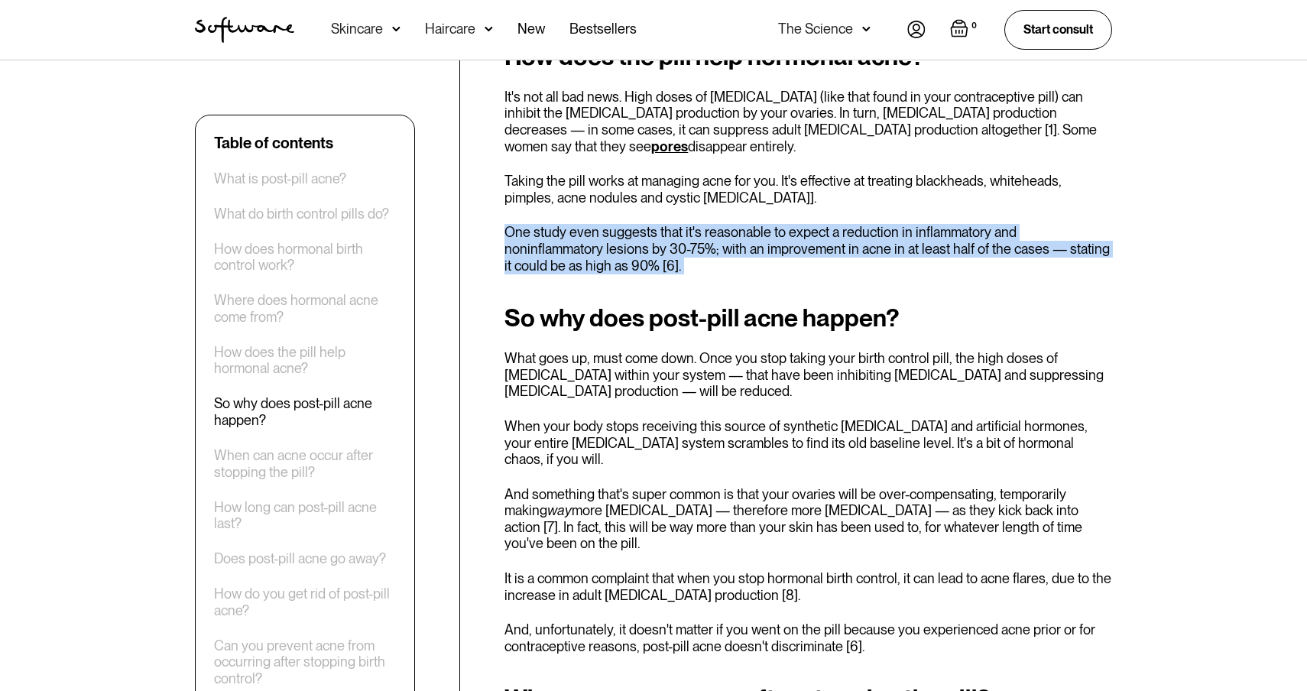
click at [689, 350] on p "What goes up, must come down. Once you stop taking your birth control pill, the…" at bounding box center [808, 375] width 608 height 50
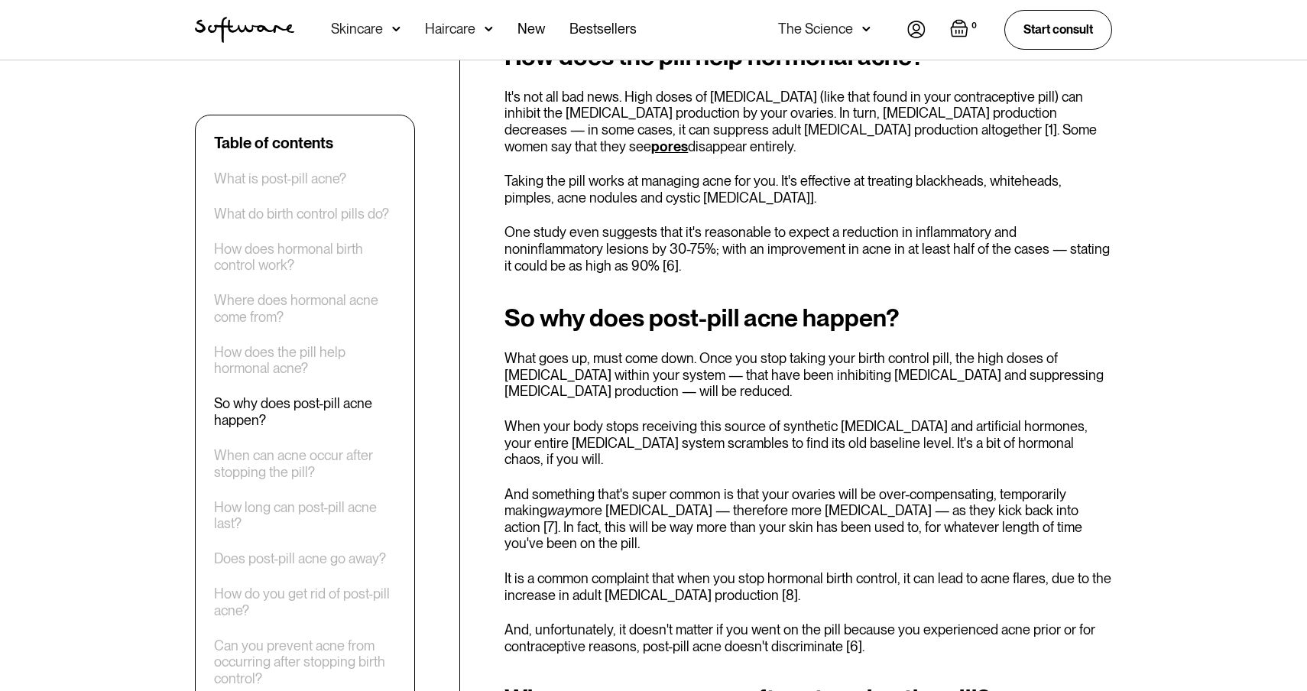
click at [689, 350] on p "What goes up, must come down. Once you stop taking your birth control pill, the…" at bounding box center [808, 375] width 608 height 50
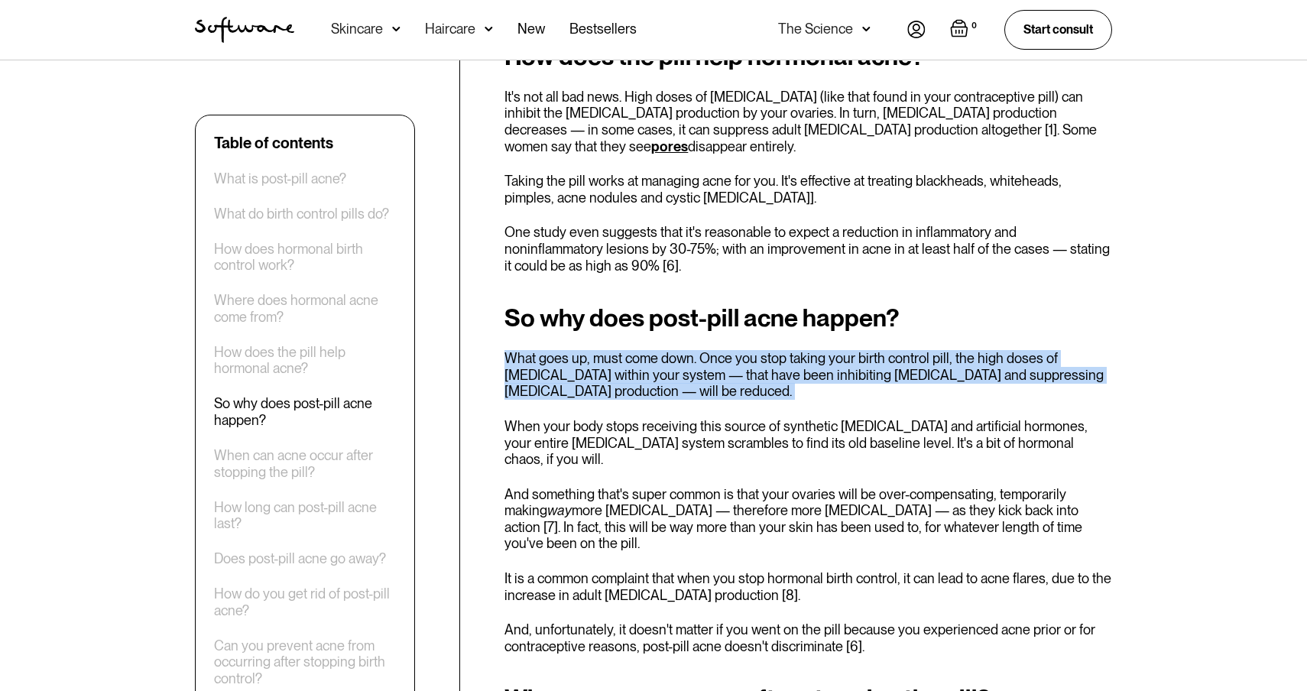
click at [629, 418] on p "When your body stops receiving this source of synthetic [MEDICAL_DATA] and arti…" at bounding box center [808, 443] width 608 height 50
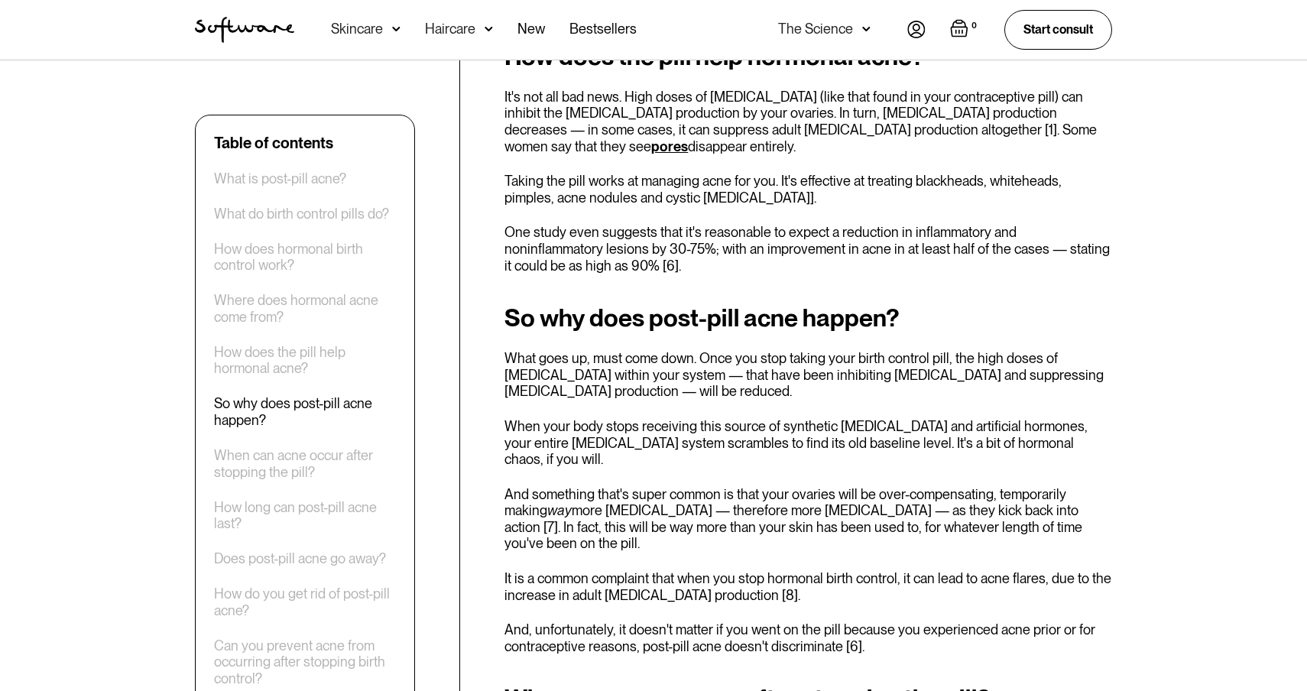
click at [629, 418] on p "When your body stops receiving this source of synthetic [MEDICAL_DATA] and arti…" at bounding box center [808, 443] width 608 height 50
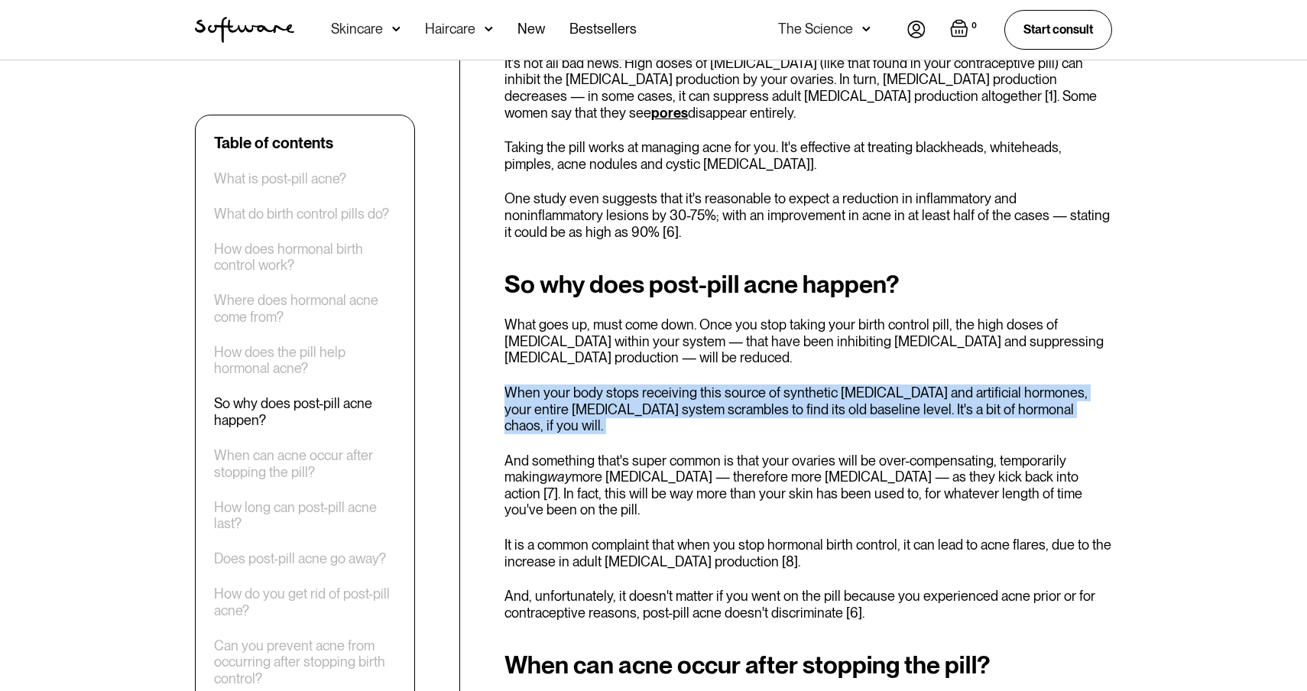
scroll to position [1896, 0]
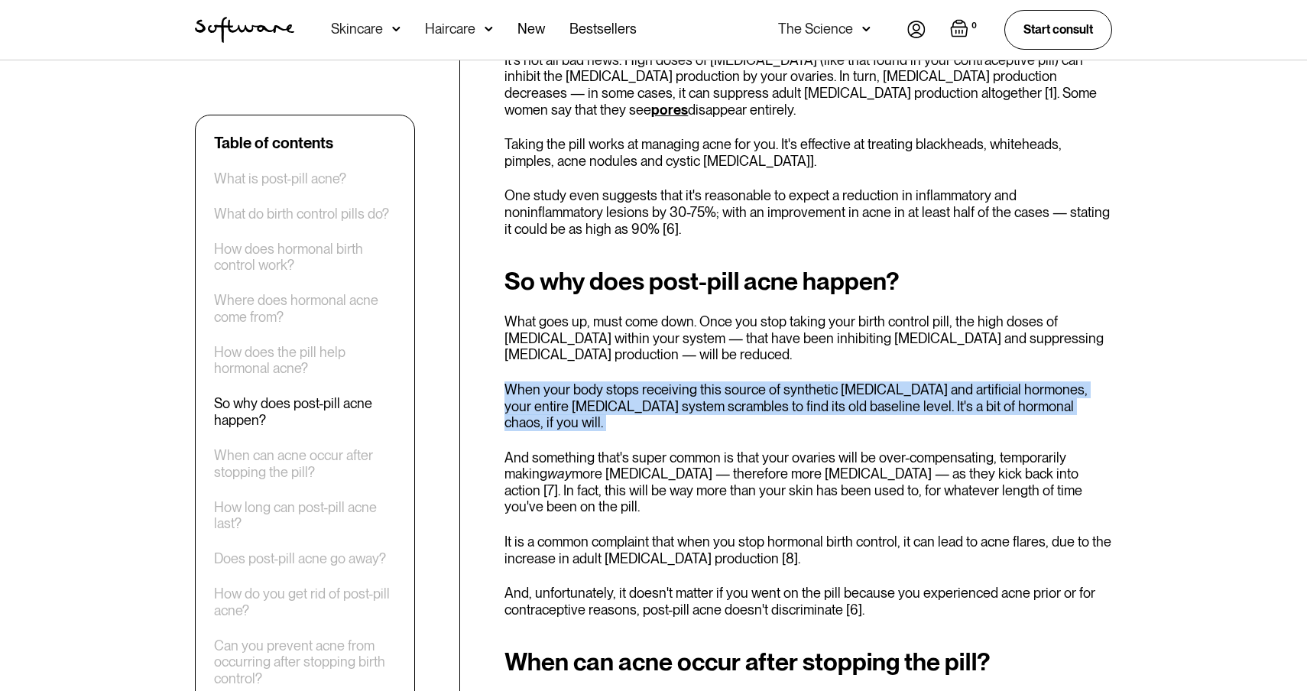
click at [612, 449] on p "And something that's super common is that your ovaries will be over-compensatin…" at bounding box center [808, 482] width 608 height 66
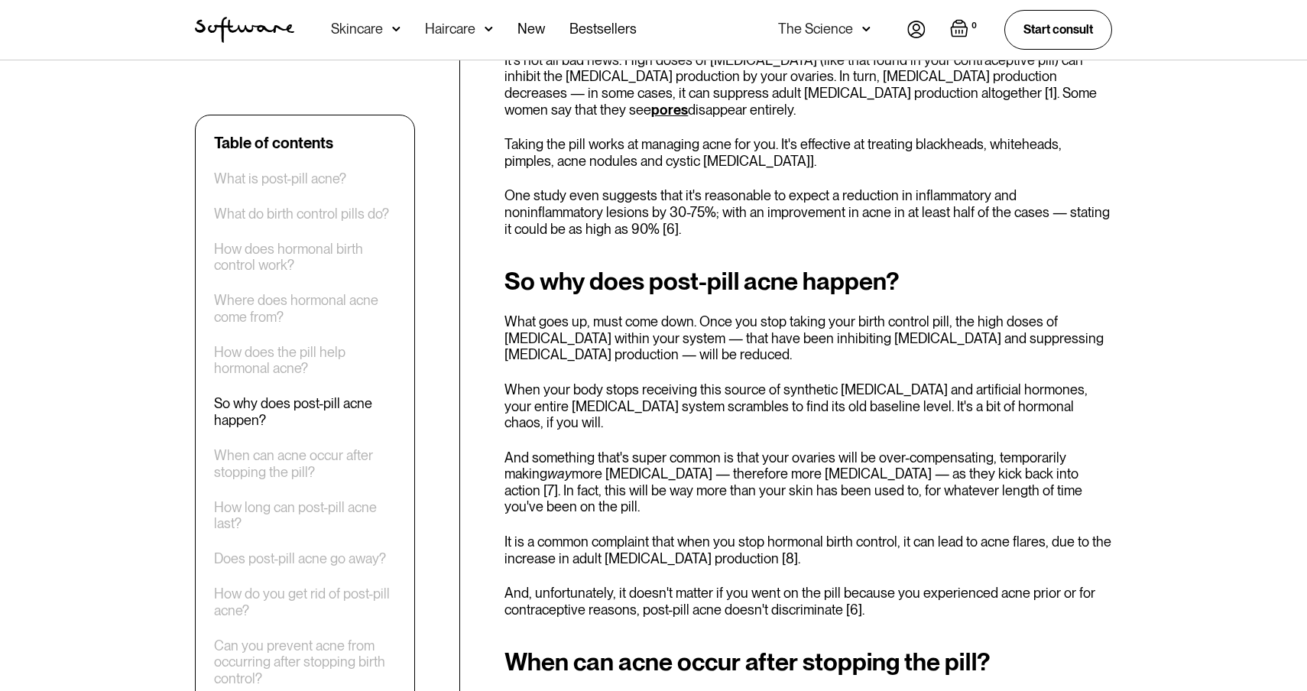
click at [612, 449] on p "And something that's super common is that your ovaries will be over-compensatin…" at bounding box center [808, 482] width 608 height 66
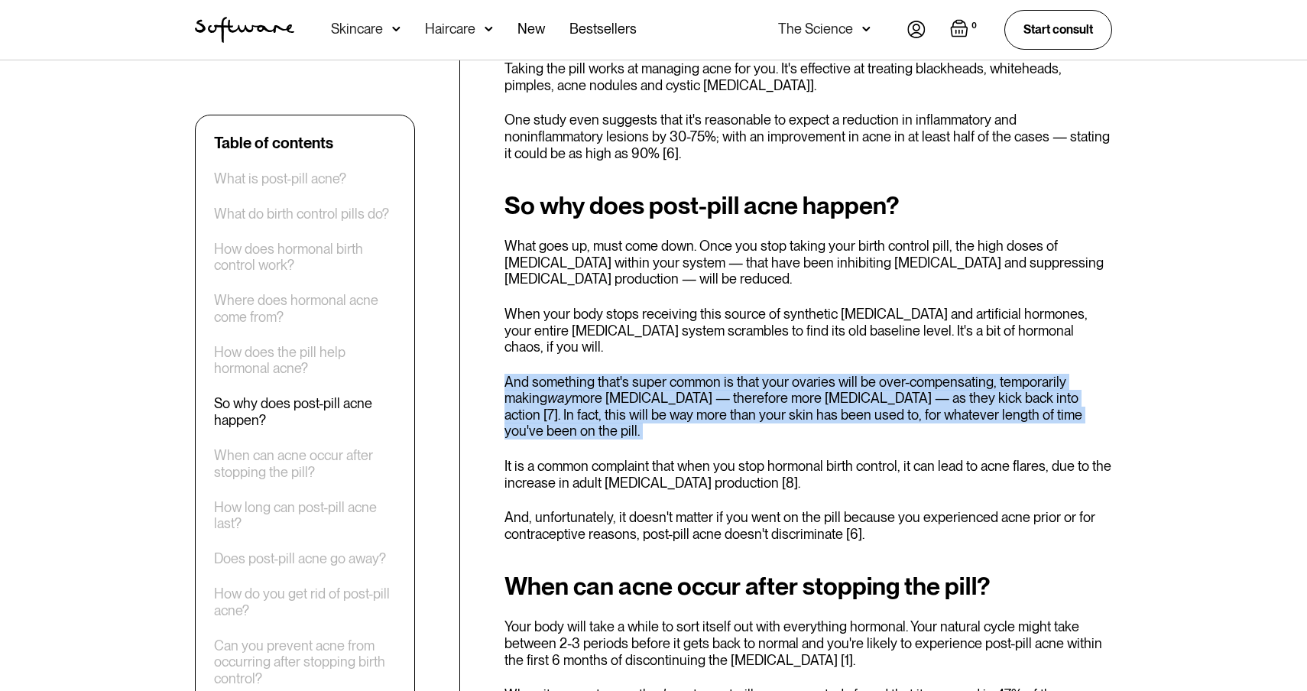
scroll to position [1975, 0]
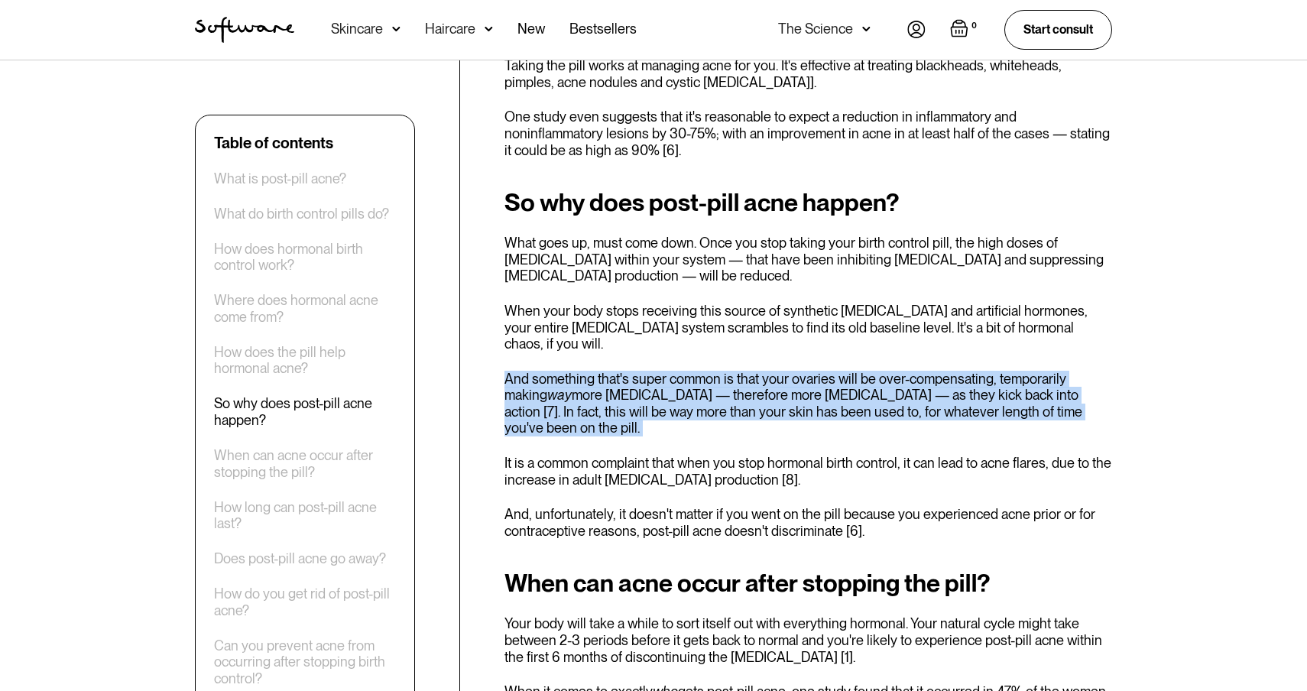
click at [614, 455] on p "It is a common complaint that when you stop hormonal birth control, it can lead…" at bounding box center [808, 471] width 608 height 33
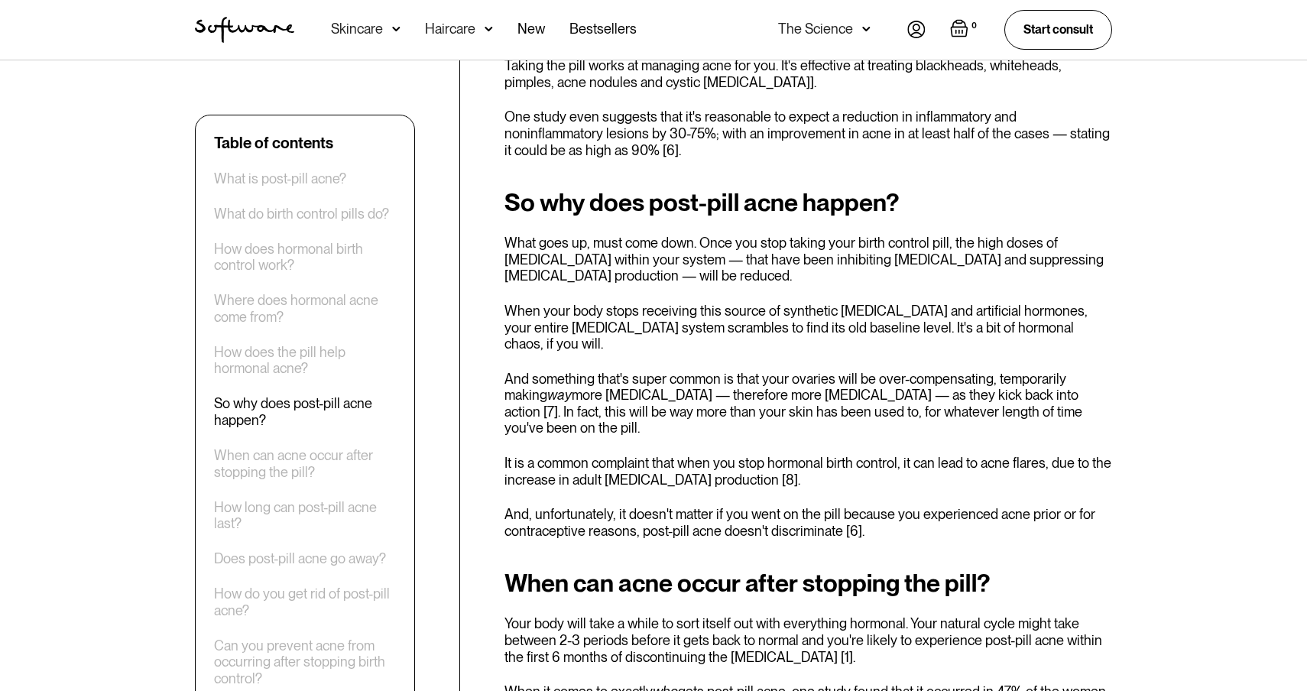
click at [614, 455] on p "It is a common complaint that when you stop hormonal birth control, it can lead…" at bounding box center [808, 471] width 608 height 33
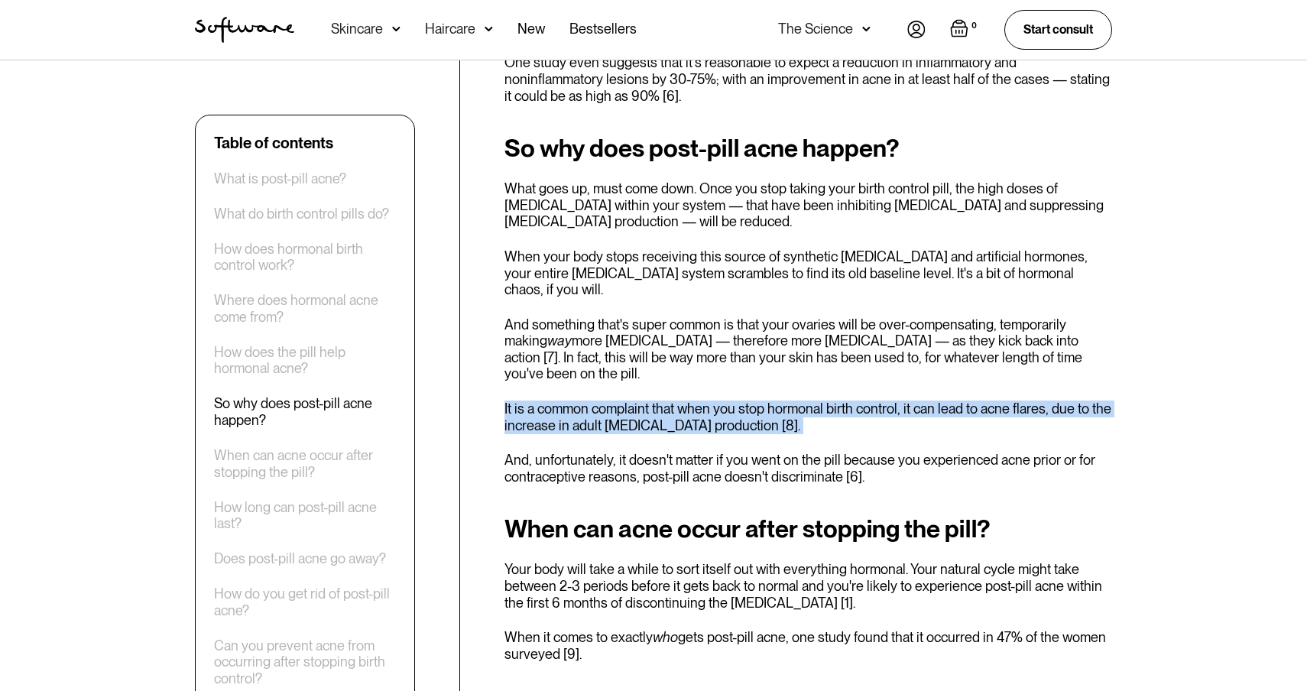
scroll to position [2031, 0]
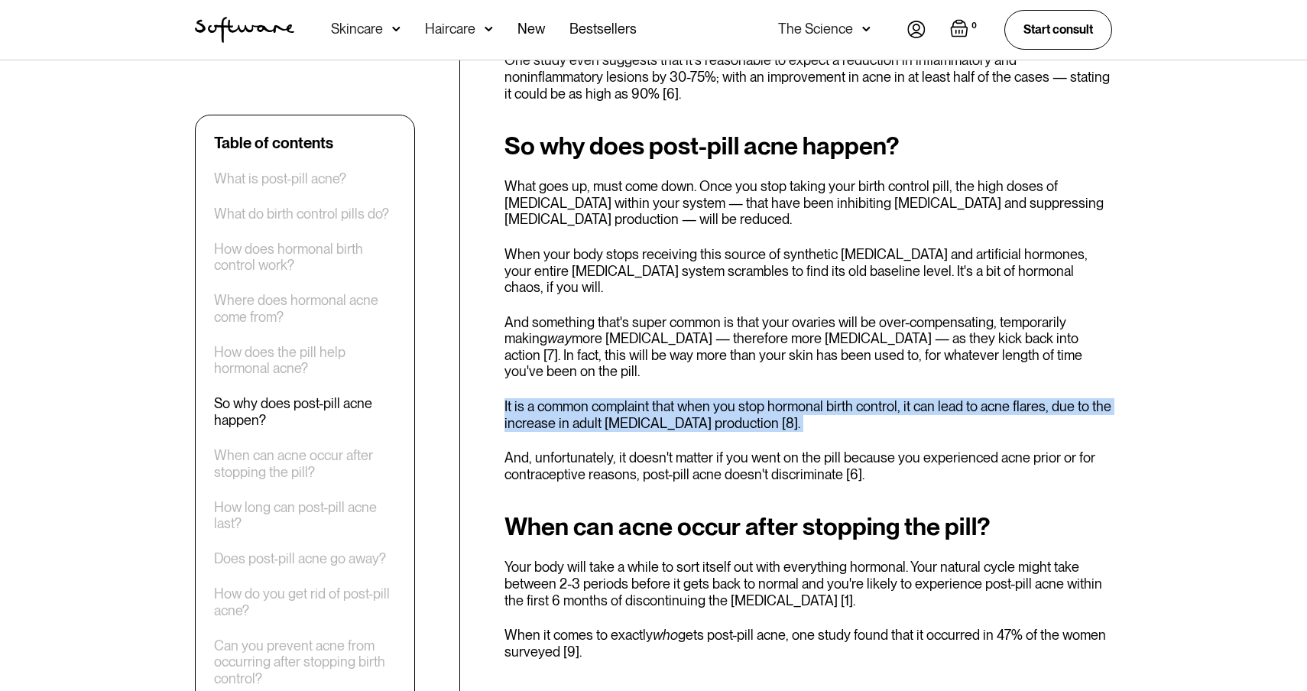
click at [614, 449] on p "And, unfortunately, it doesn't matter if you went on the pill because you exper…" at bounding box center [808, 465] width 608 height 33
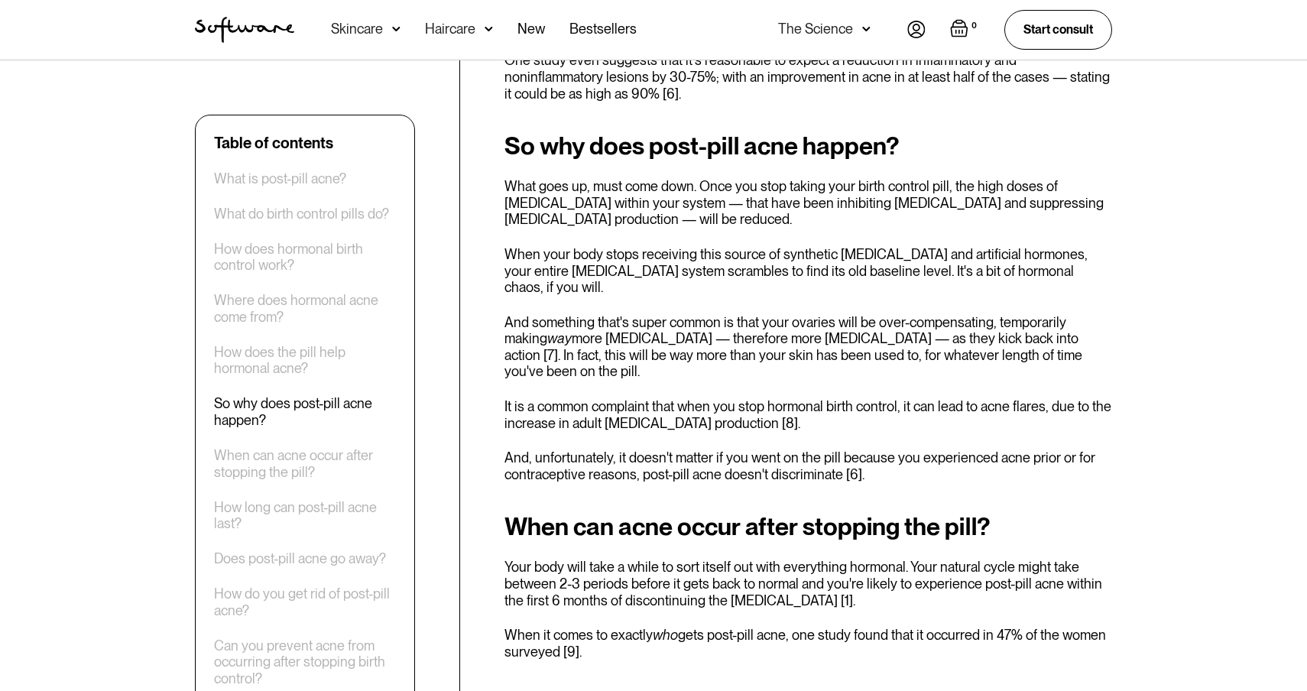
click at [614, 449] on p "And, unfortunately, it doesn't matter if you went on the pill because you exper…" at bounding box center [808, 465] width 608 height 33
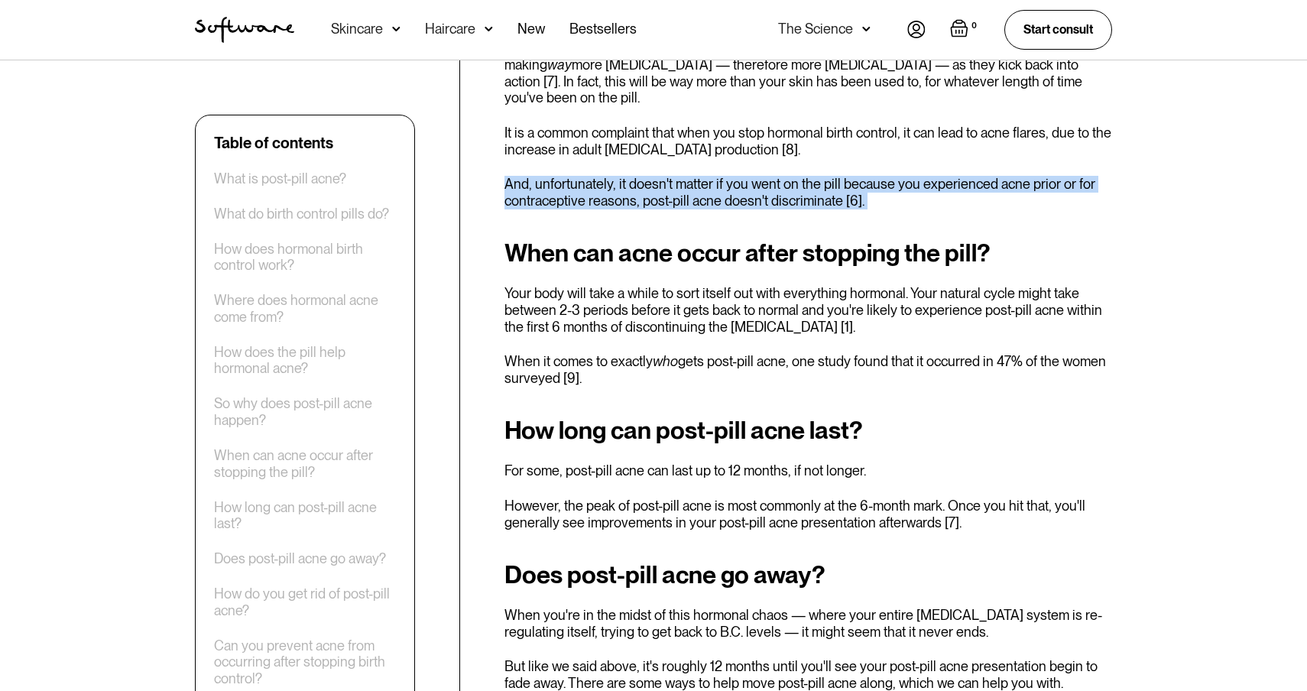
scroll to position [2306, 0]
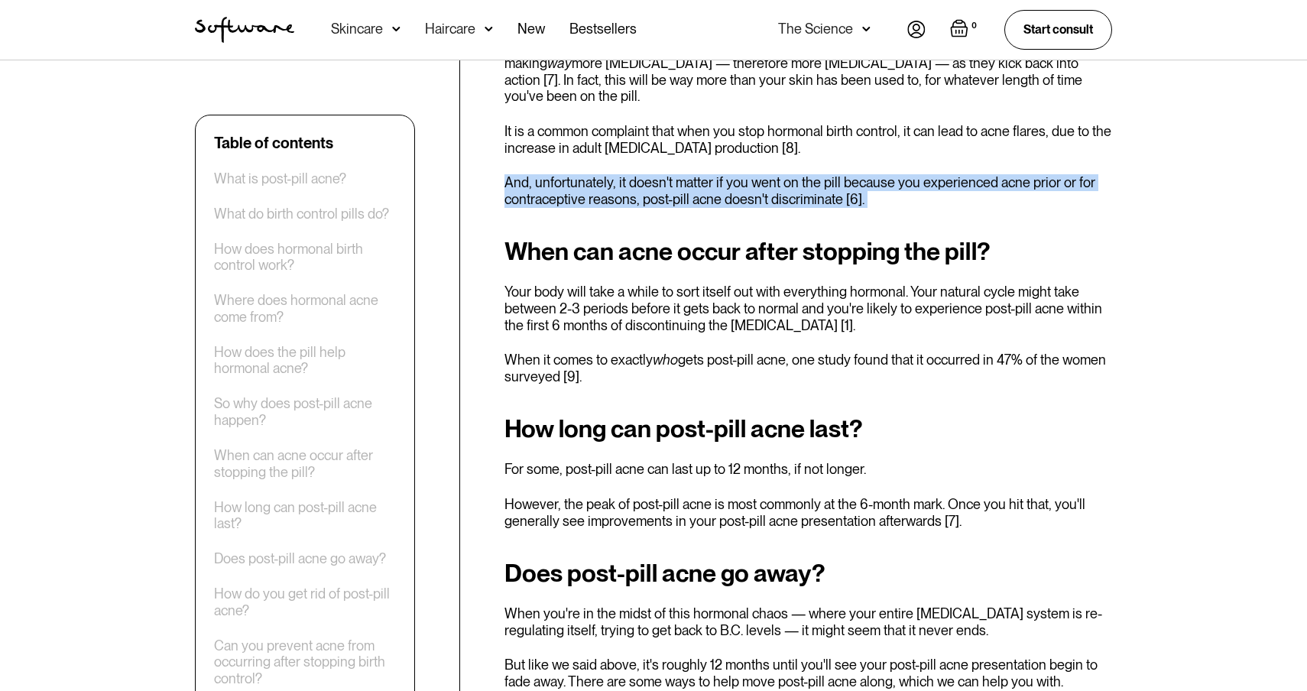
click at [614, 461] on p "For some, post-pill acne can last up to 12 months, if not longer." at bounding box center [808, 469] width 608 height 17
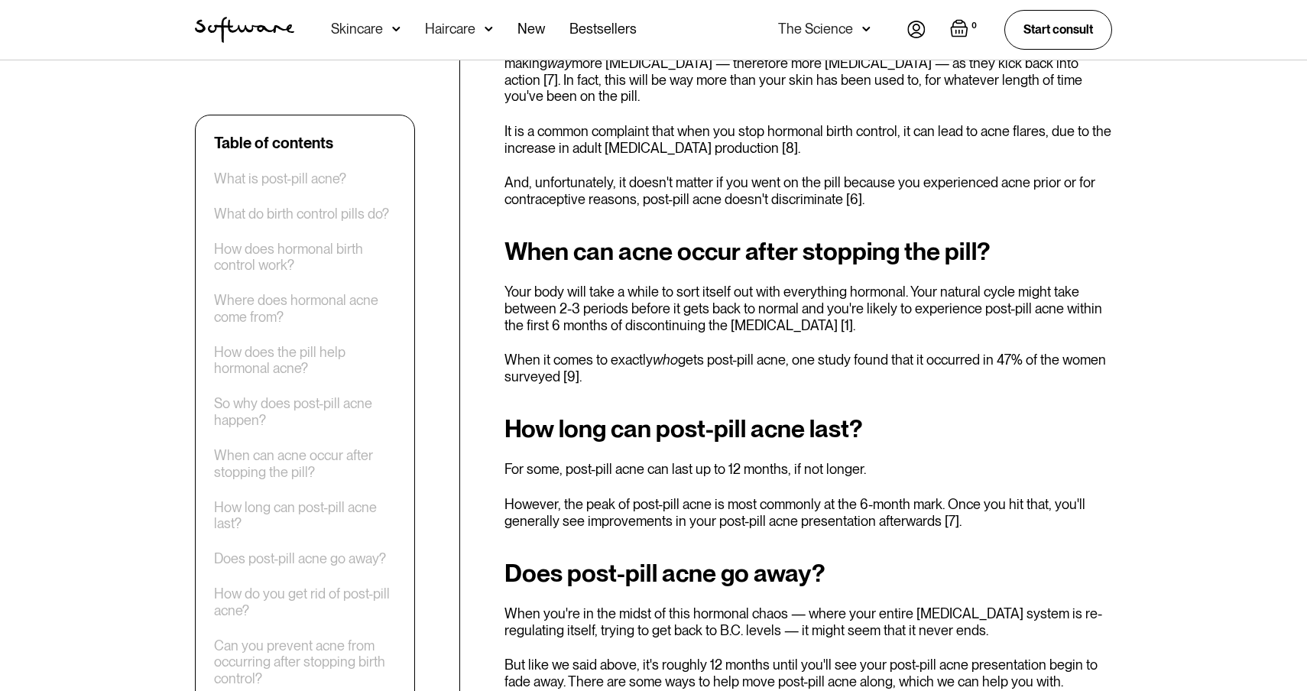
click at [614, 461] on p "For some, post-pill acne can last up to 12 months, if not longer." at bounding box center [808, 469] width 608 height 17
click at [595, 496] on p "However, the peak of post-pill acne is most commonly at the 6-month mark. Once …" at bounding box center [808, 512] width 608 height 33
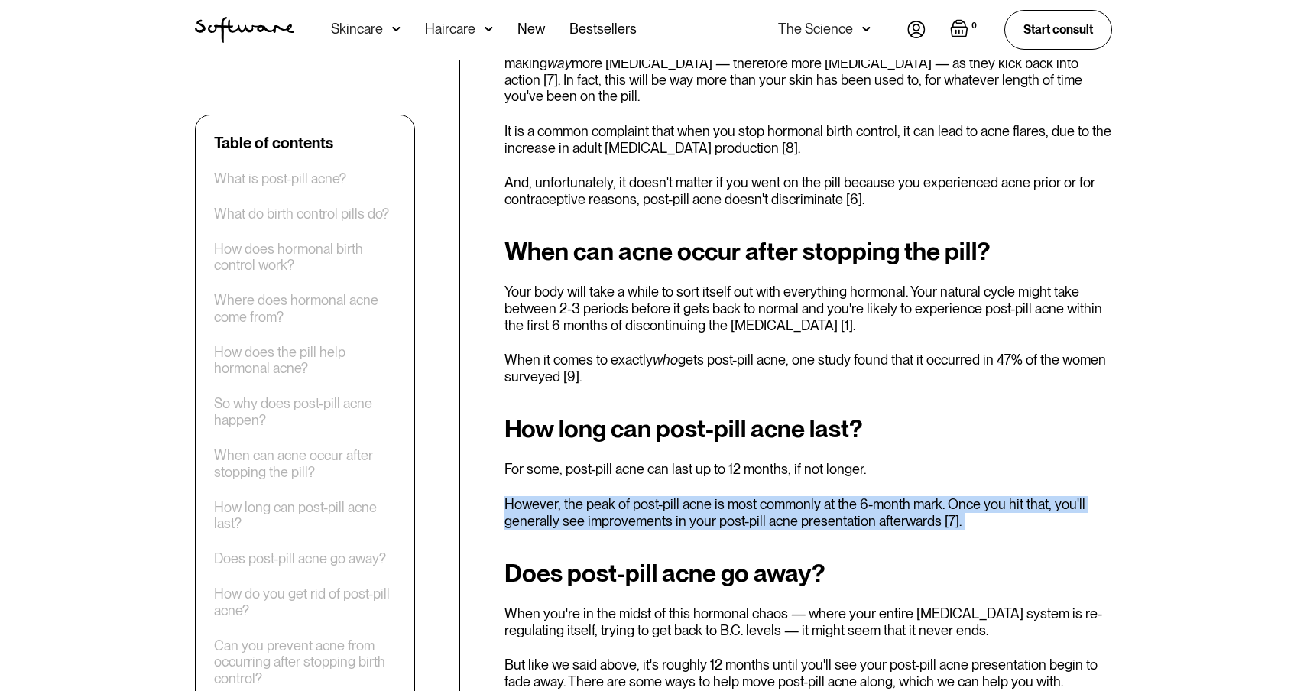
click at [595, 496] on p "However, the peak of post-pill acne is most commonly at the 6-month mark. Once …" at bounding box center [808, 512] width 608 height 33
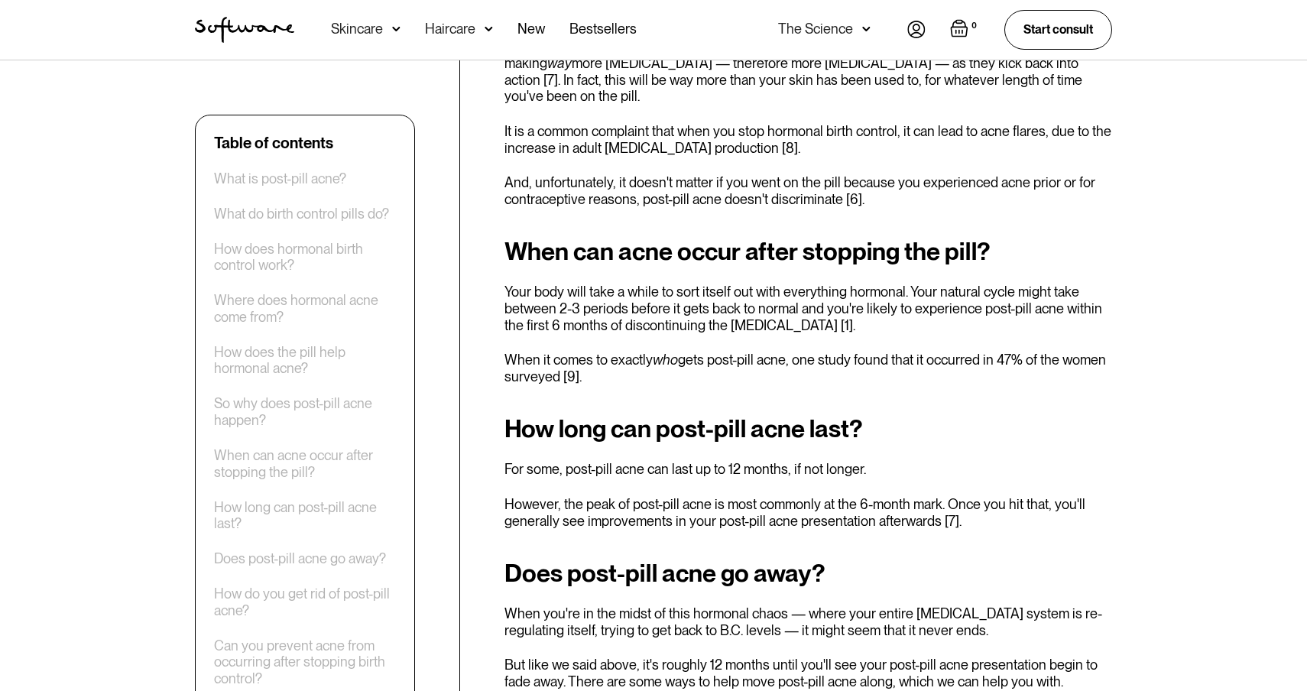
click at [595, 496] on p "However, the peak of post-pill acne is most commonly at the 6-month mark. Once …" at bounding box center [808, 512] width 608 height 33
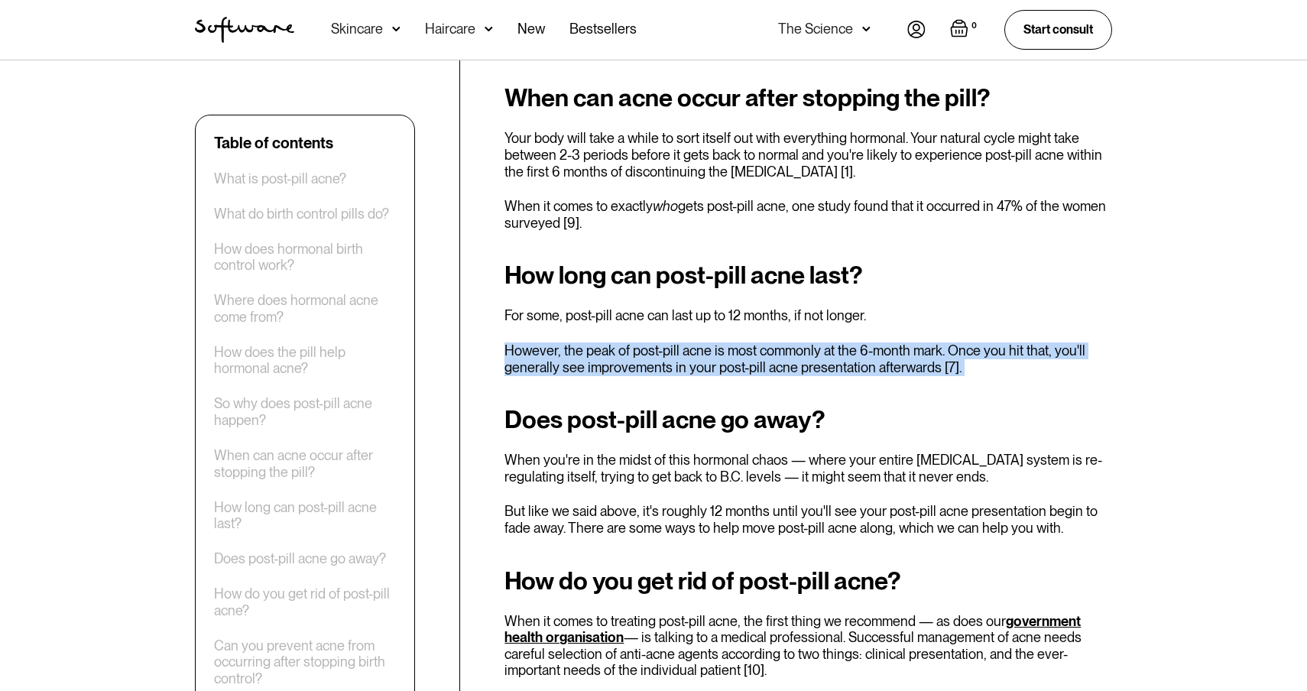
scroll to position [2462, 0]
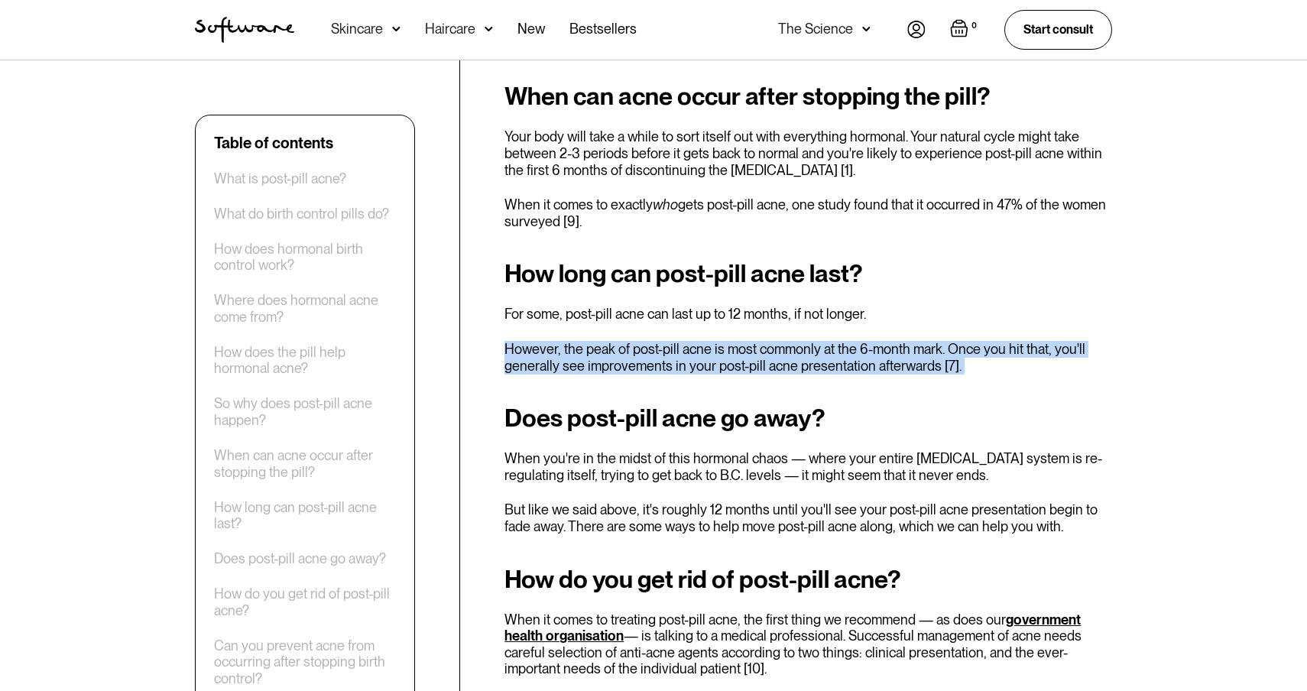
click at [595, 501] on p "But like we said above, it's roughly 12 months until you'll see your post-pill …" at bounding box center [808, 517] width 608 height 33
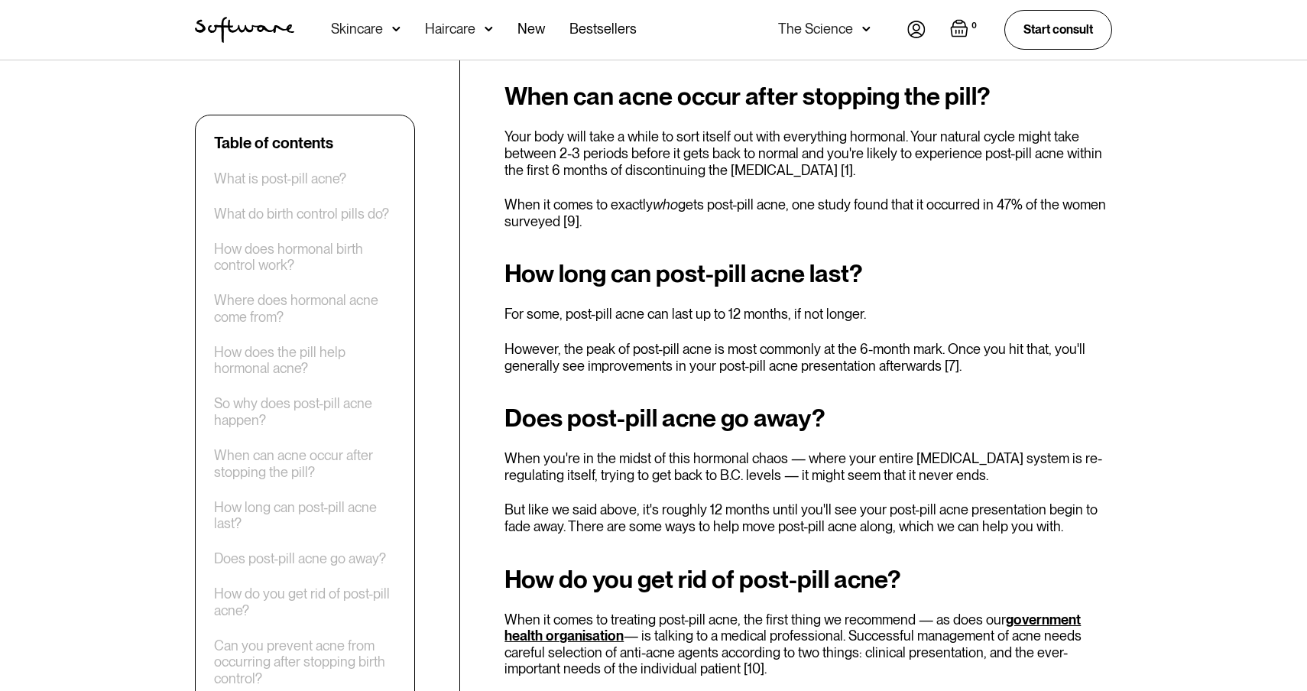
click at [595, 501] on p "But like we said above, it's roughly 12 months until you'll see your post-pill …" at bounding box center [808, 517] width 608 height 33
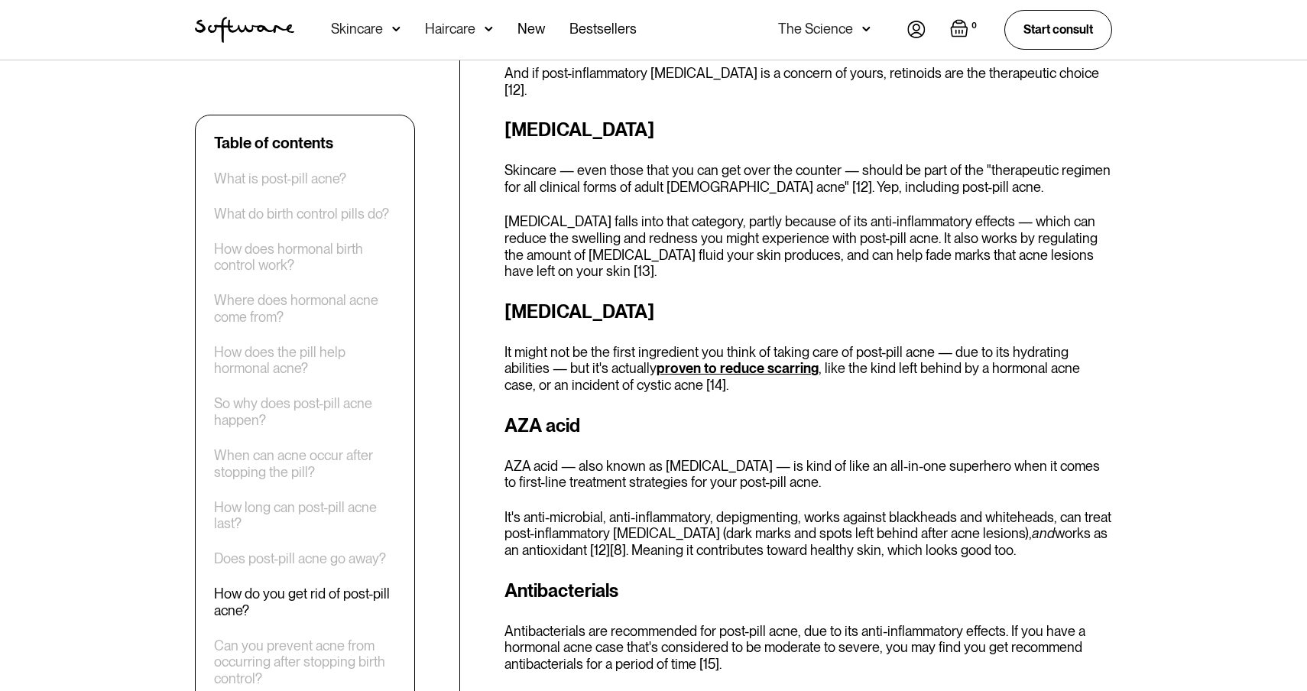
scroll to position [3291, 0]
click at [595, 507] on p "It's anti-microbial, anti-inflammatory, depigmenting, works against blackheads …" at bounding box center [808, 532] width 608 height 50
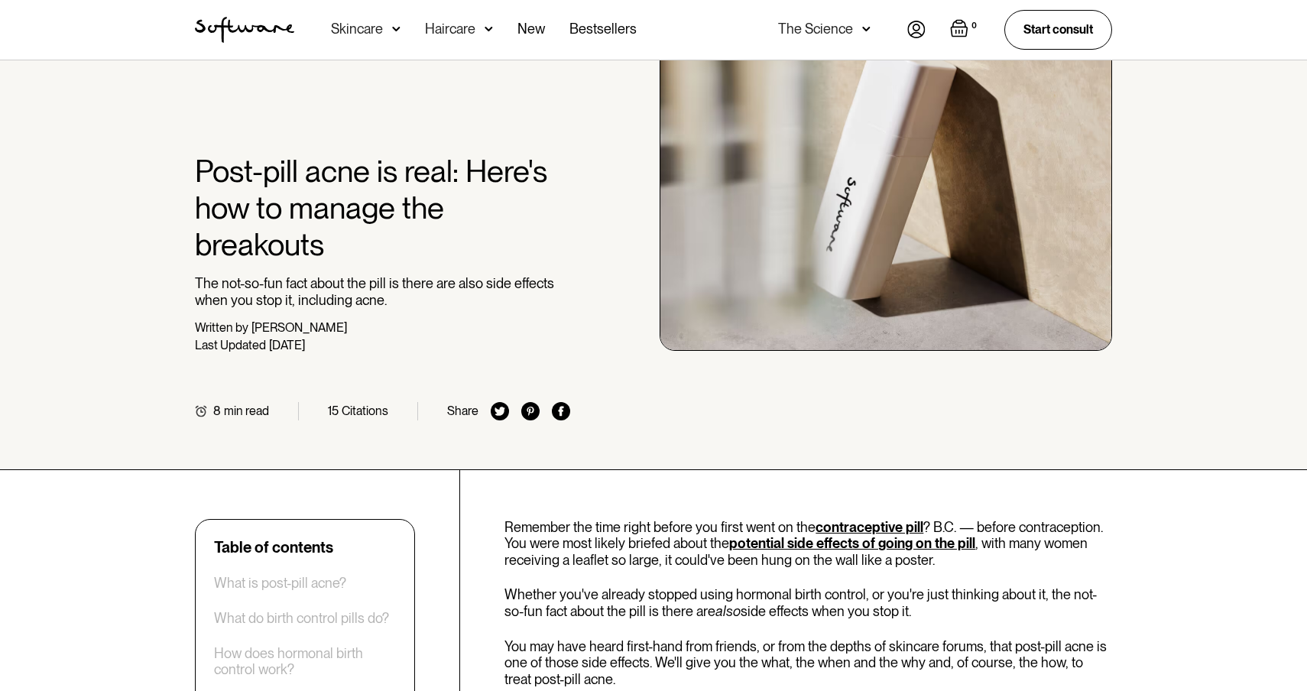
scroll to position [0, 0]
